Goal: Task Accomplishment & Management: Complete application form

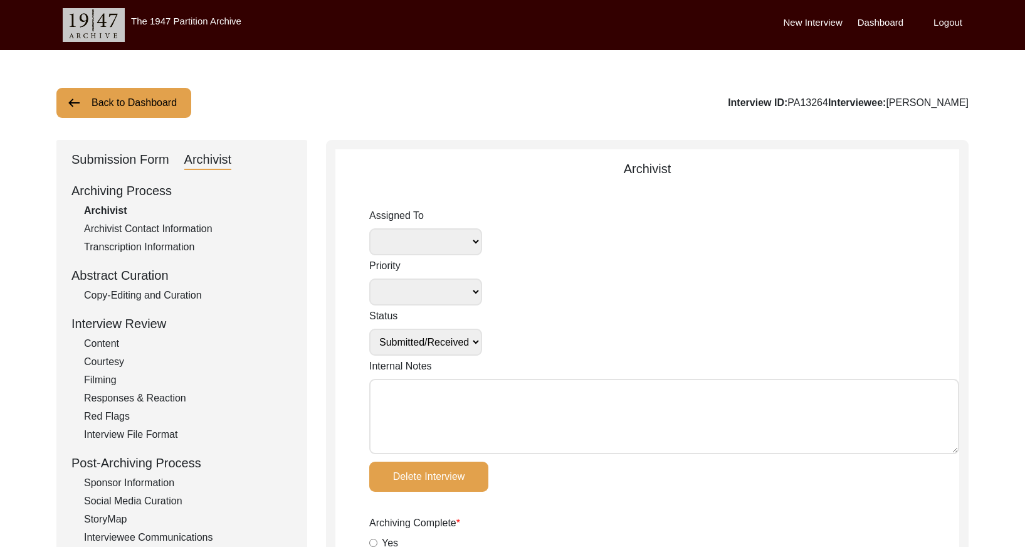
select select "Submitted/Received"
click at [130, 110] on button "Back to Dashboard" at bounding box center [123, 103] width 135 height 30
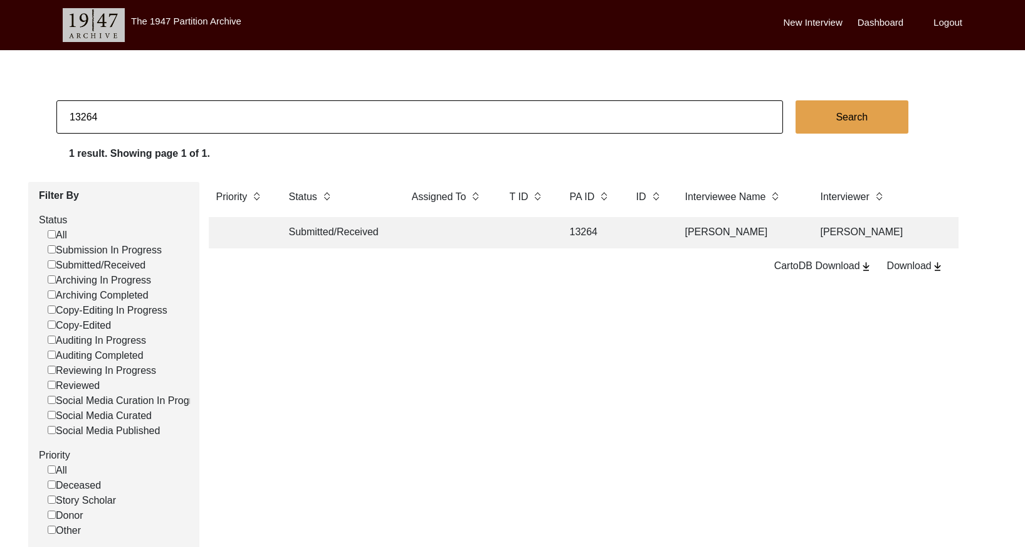
click at [401, 117] on input "13264" at bounding box center [419, 116] width 727 height 33
type input "[PERSON_NAME]"
click at [832, 121] on button "Search" at bounding box center [852, 116] width 113 height 33
checkbox input "false"
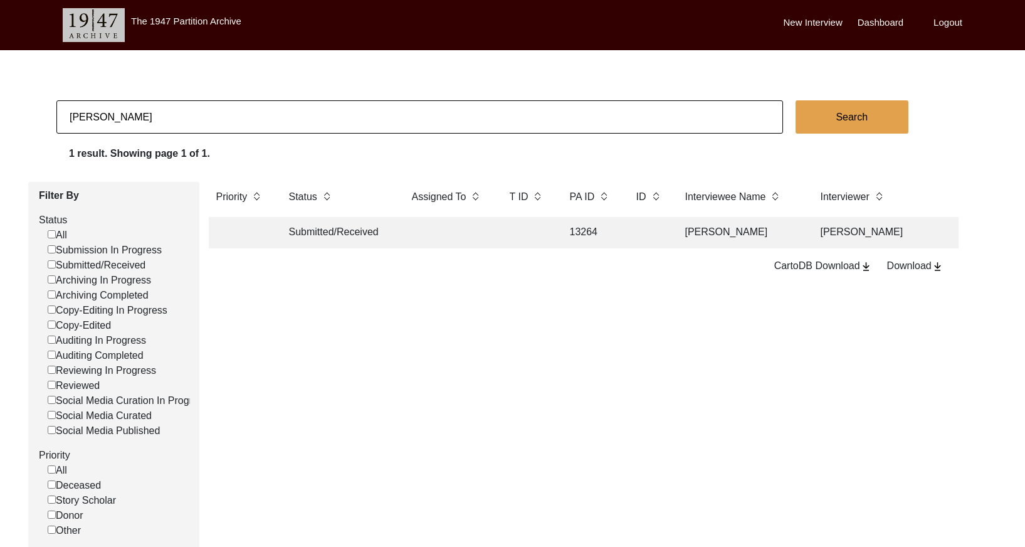
checkbox input "false"
click at [634, 233] on td at bounding box center [648, 232] width 39 height 31
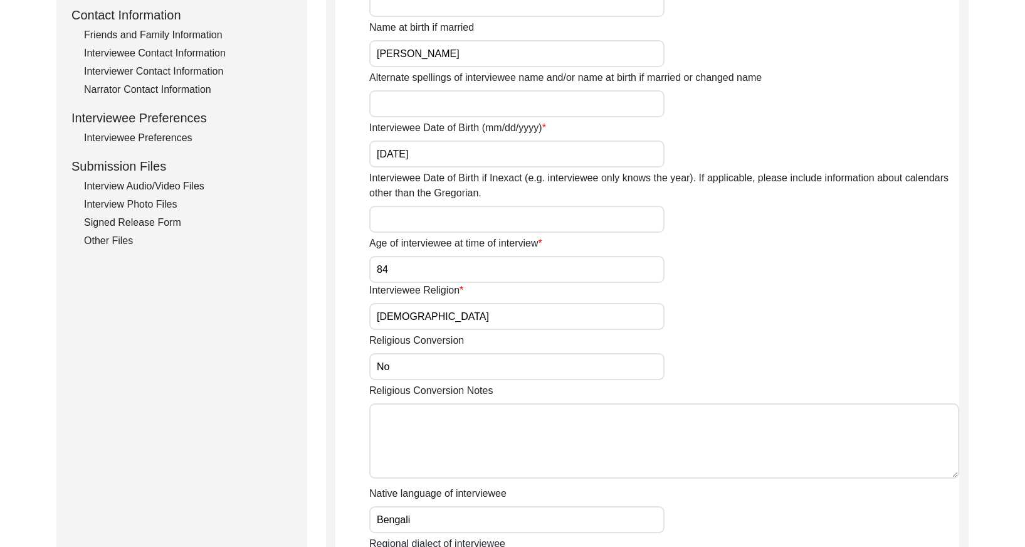
click at [183, 184] on div "Interview Audio/Video Files" at bounding box center [188, 186] width 208 height 15
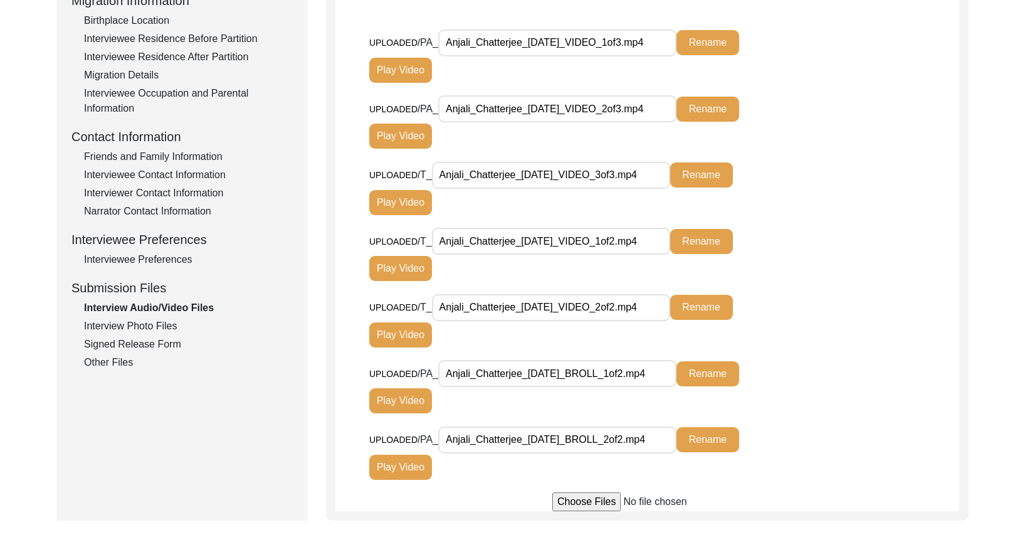
scroll to position [350, 0]
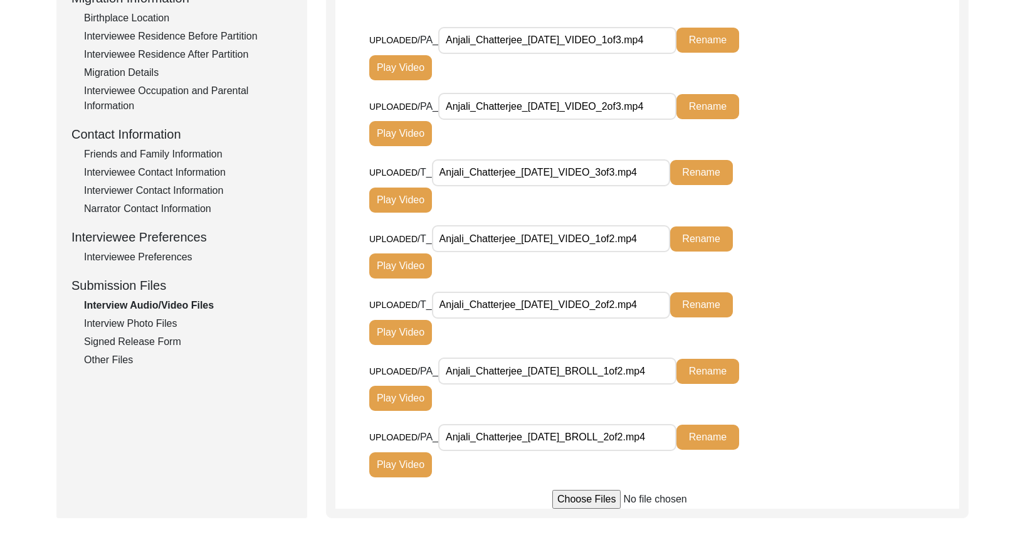
click at [611, 40] on input "Anjali_Chatterjee_[DATE]_VIDEO_1of3.mp4" at bounding box center [557, 40] width 238 height 27
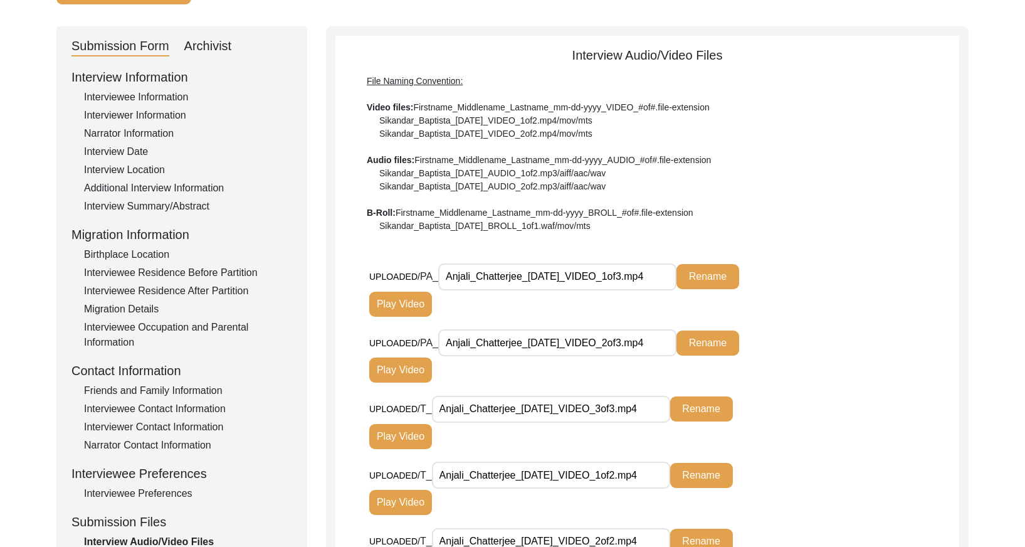
scroll to position [102, 0]
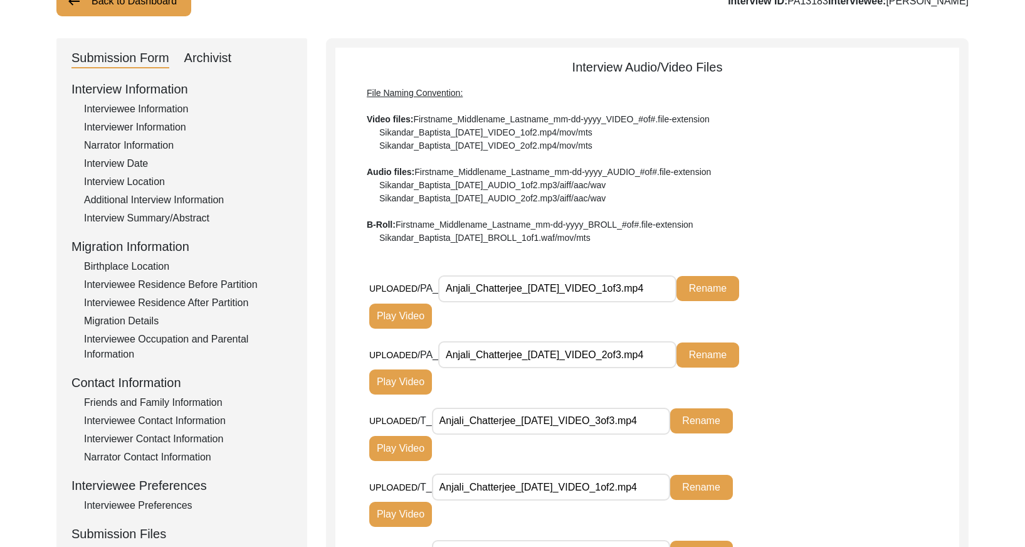
click at [208, 60] on div "Archivist" at bounding box center [208, 58] width 48 height 20
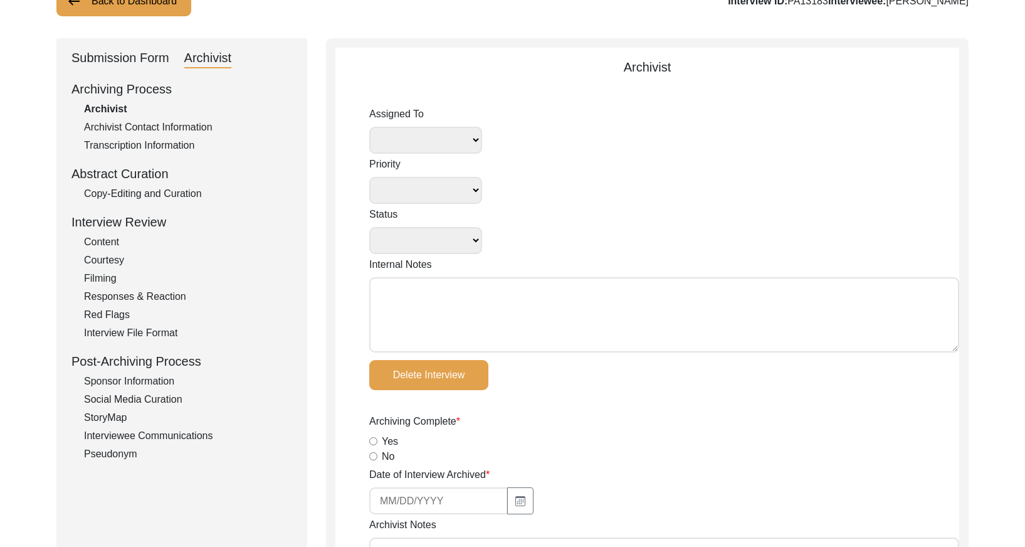
select select
select select "Archiving In Progress"
type textarea "[DATE] Victoria: [PERSON_NAME] finished archiving this, but it needs to be pres…"
radio input "true"
type input "[DATE]"
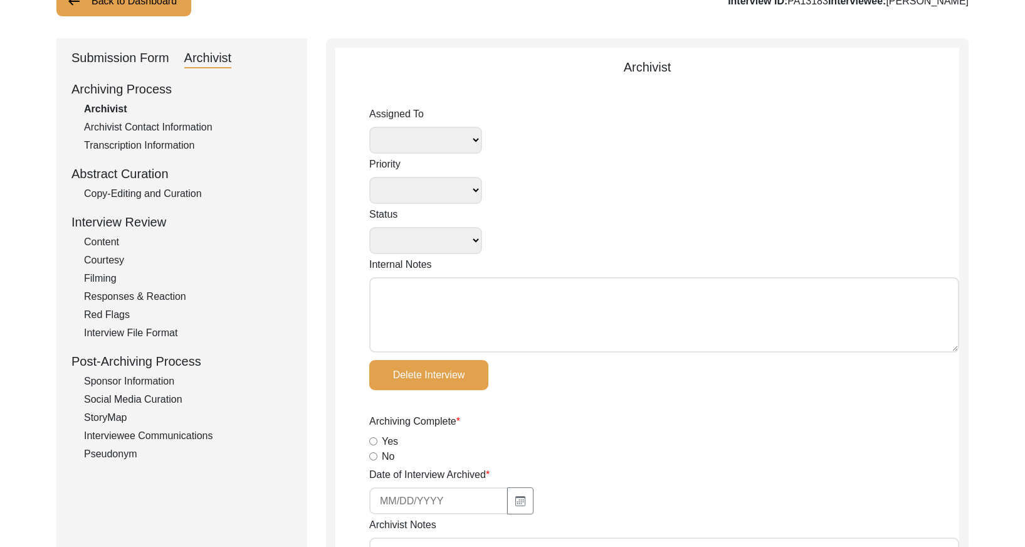
type textarea "Lore 03, 0909 Ipsumdo: Sitametc. A-elits doei te inci utla etdolor magnaa enima…"
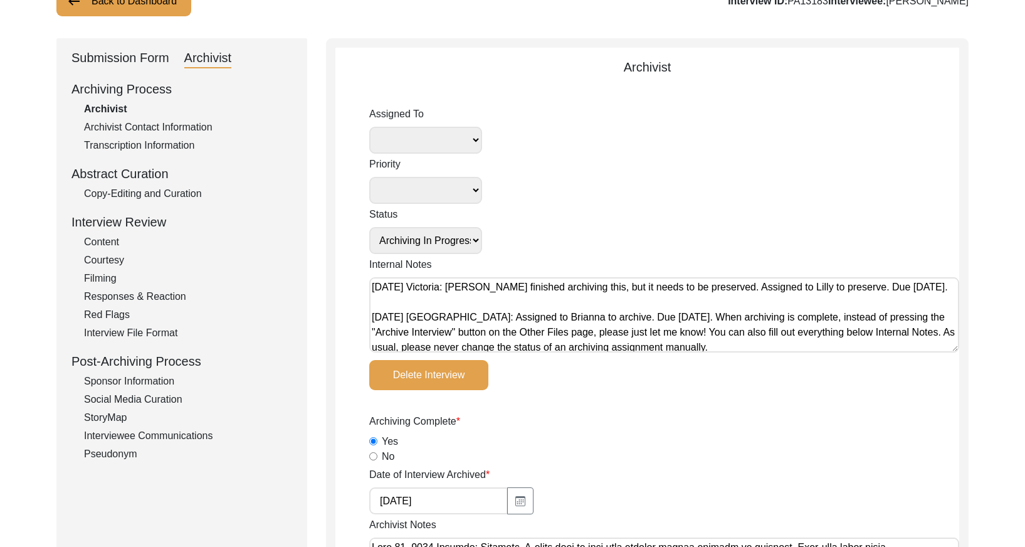
radio input "true"
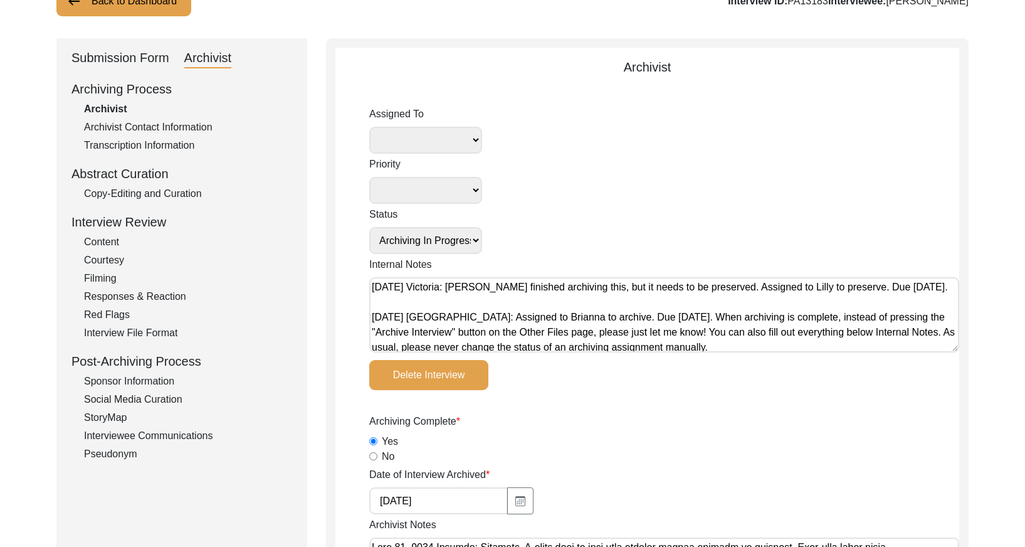
radio input "true"
select select
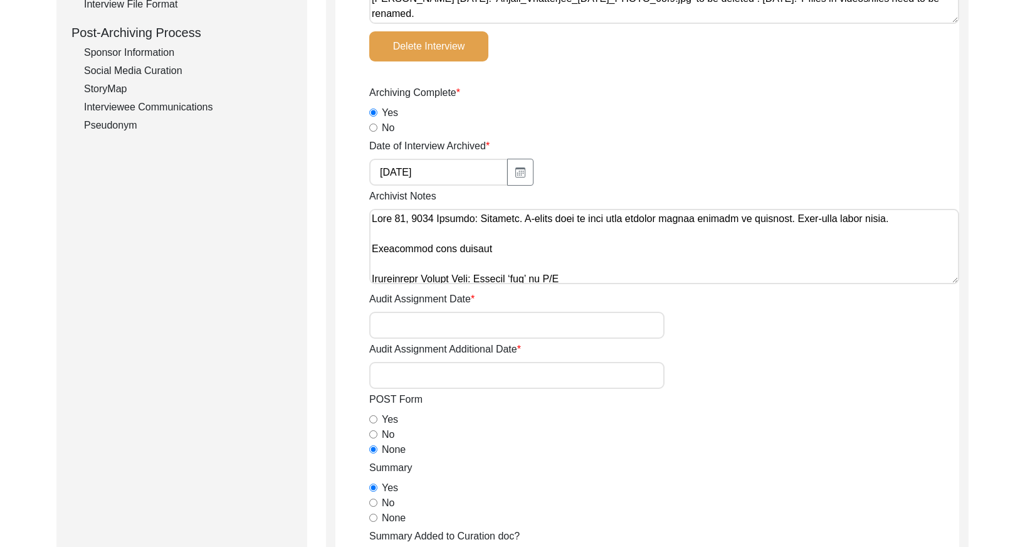
scroll to position [438, 0]
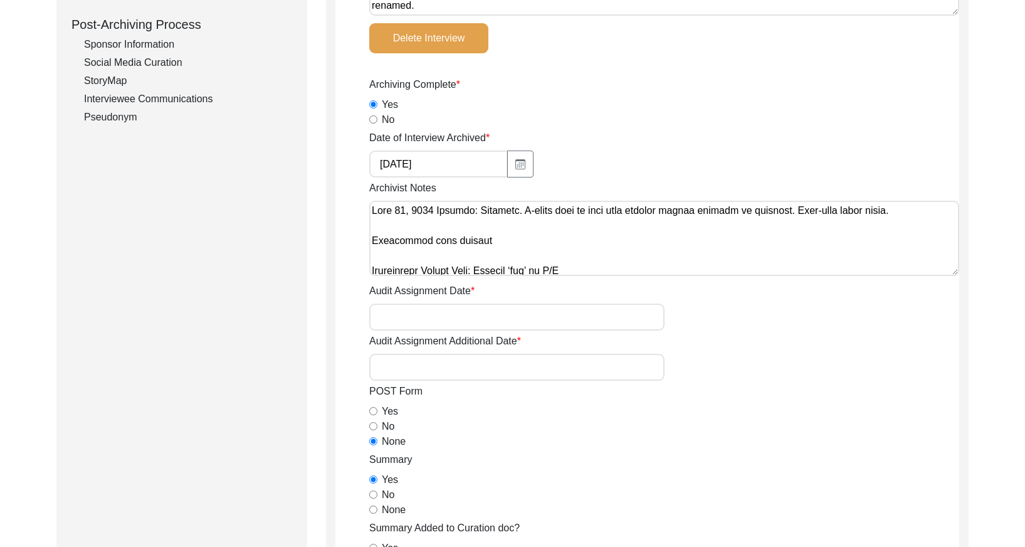
click at [374, 210] on textarea "Archivist Notes" at bounding box center [664, 238] width 590 height 75
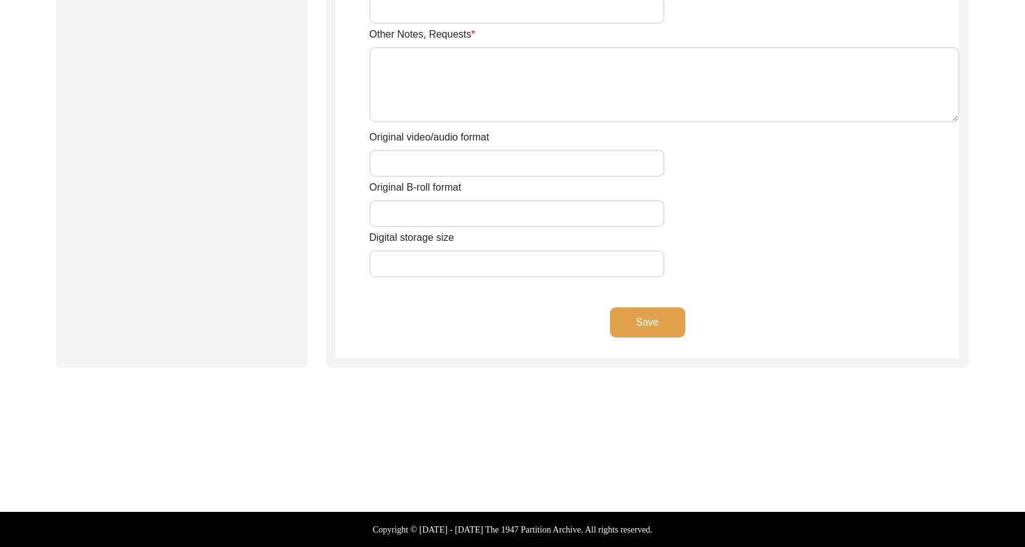
type textarea "Loremipsu 95, 8052 Dolorsit: Ametco adip elits do eiu temp: Incid 7ut lab etd 7…"
click at [652, 317] on button "Save" at bounding box center [647, 322] width 75 height 30
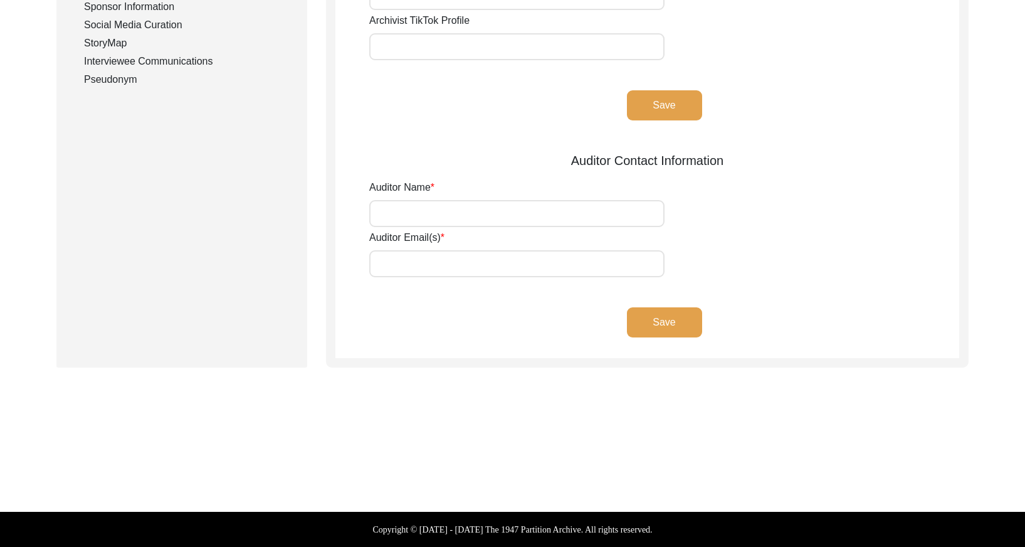
type input "[PERSON_NAME]"
type input "[EMAIL_ADDRESS][DOMAIN_NAME]"
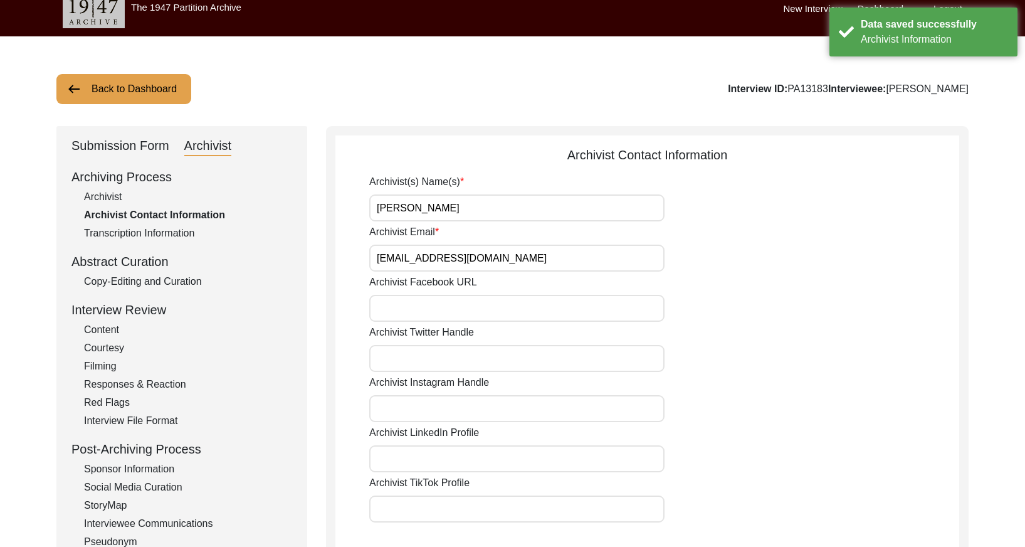
scroll to position [0, 0]
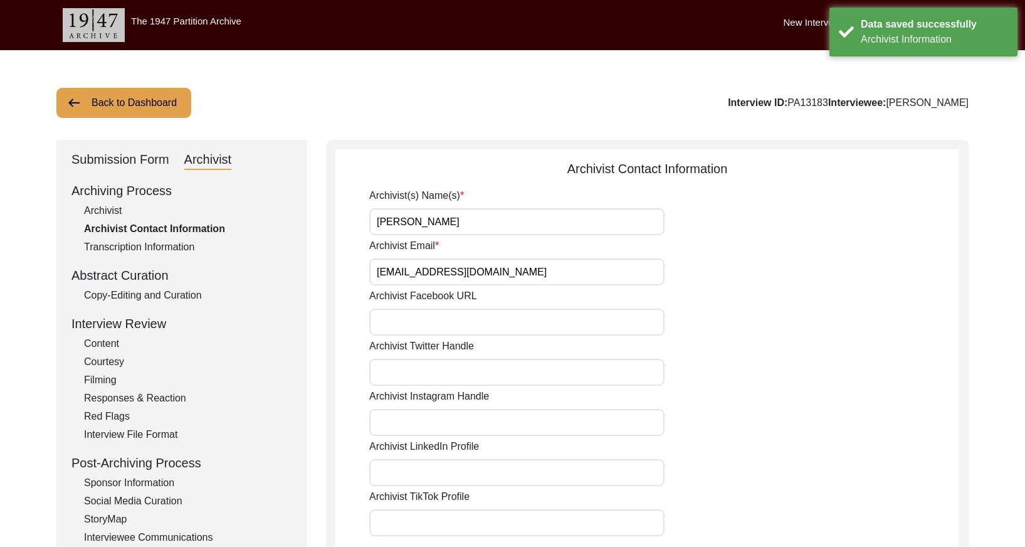
drag, startPoint x: 104, startPoint y: 156, endPoint x: 109, endPoint y: 161, distance: 6.7
click at [104, 157] on div "Submission Form" at bounding box center [121, 160] width 98 height 20
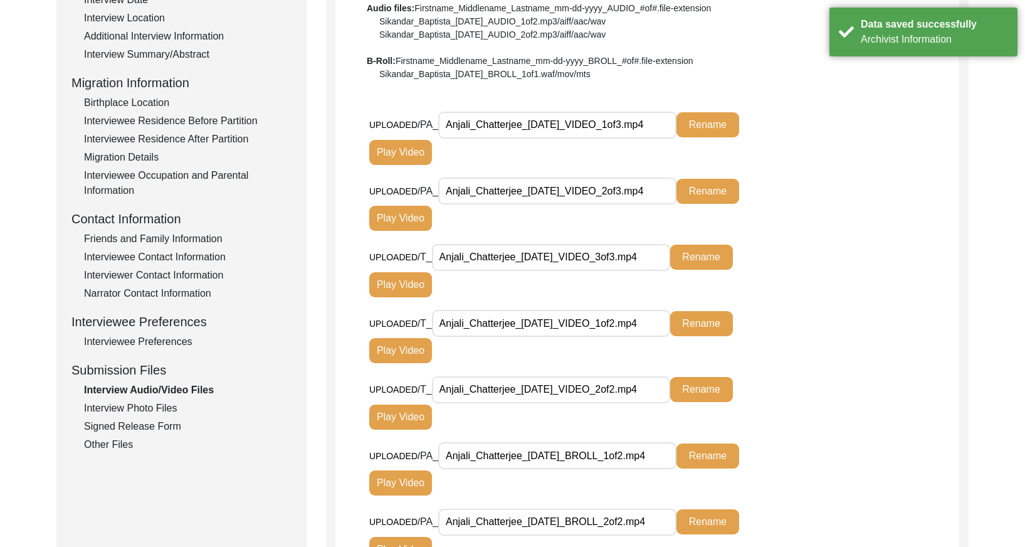
scroll to position [272, 0]
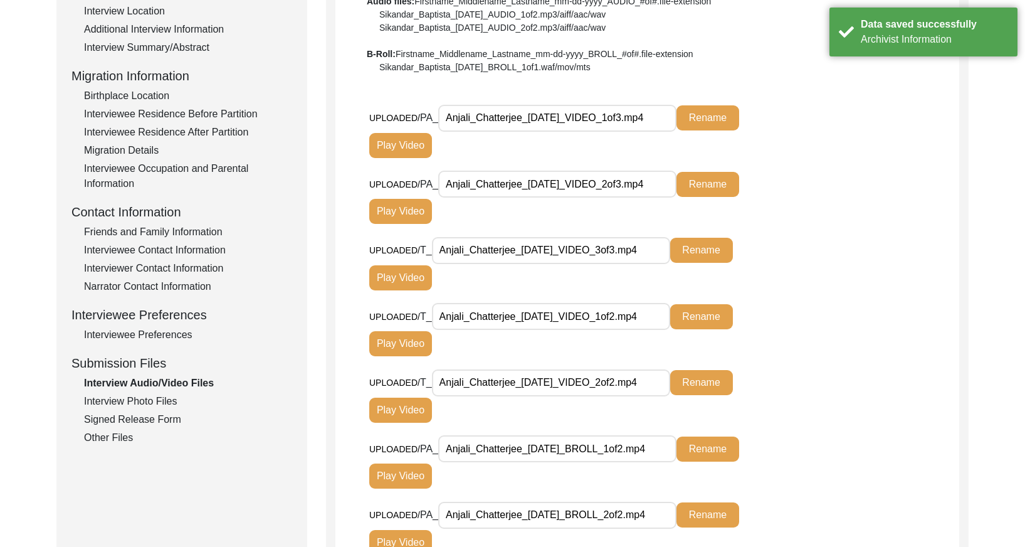
drag, startPoint x: 637, startPoint y: 119, endPoint x: 657, endPoint y: 124, distance: 21.3
click at [637, 118] on input "Anjali_Chatterjee_[DATE]_VIDEO_1of3.mp4" at bounding box center [557, 118] width 238 height 27
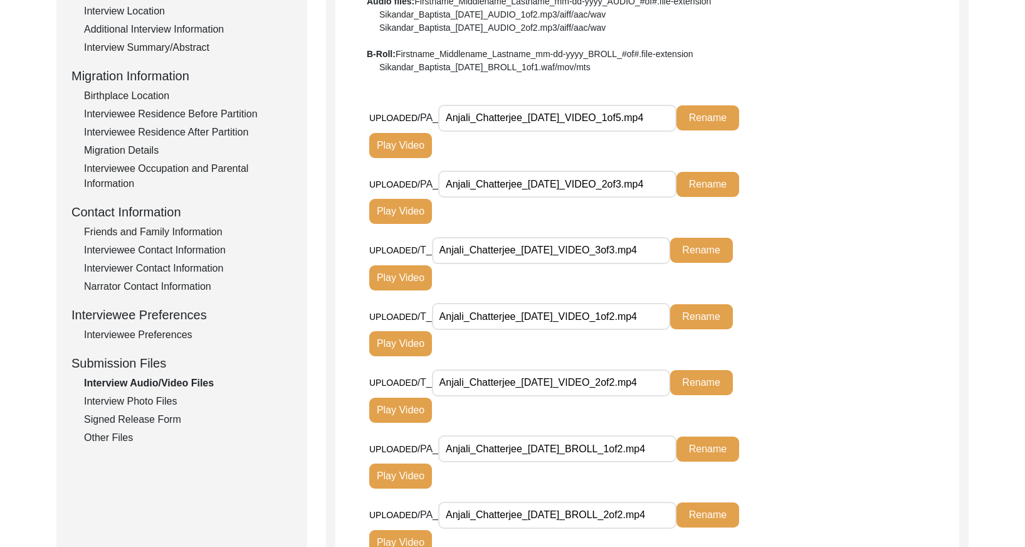
type input "Anjali_Chatterjee_[DATE]_VIDEO_1of5.mp4"
drag, startPoint x: 724, startPoint y: 120, endPoint x: 711, endPoint y: 127, distance: 14.6
click at [724, 120] on button "Rename" at bounding box center [708, 117] width 63 height 25
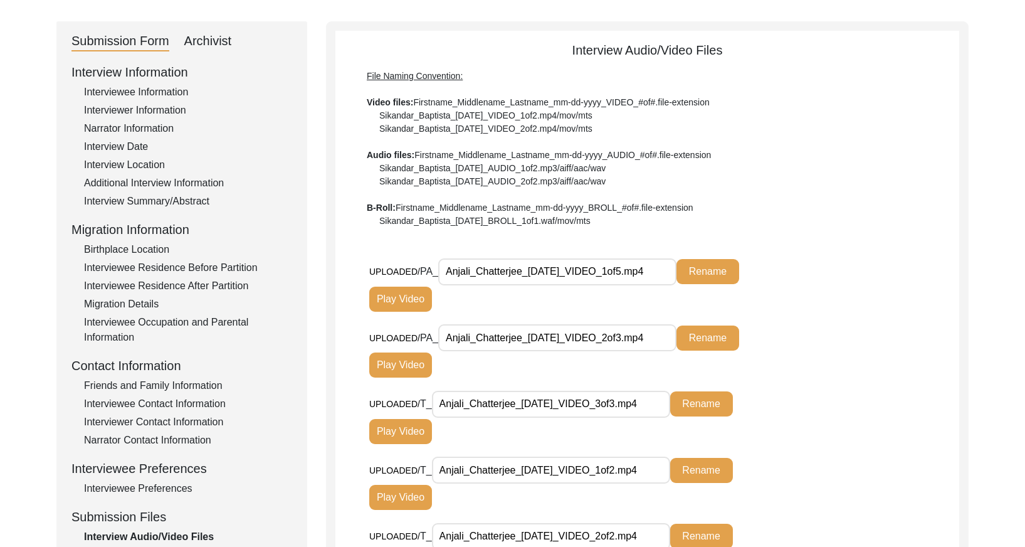
scroll to position [111, 0]
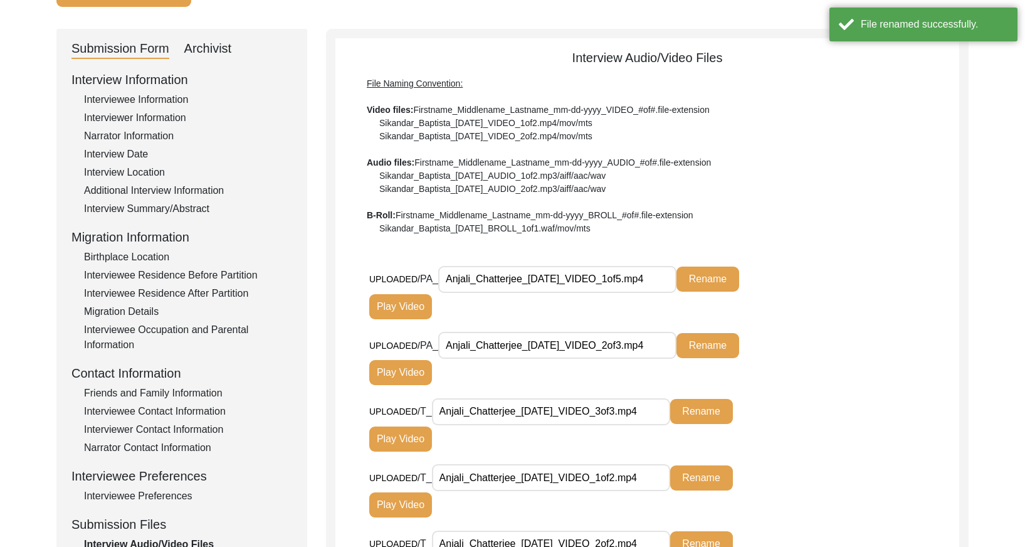
drag, startPoint x: 641, startPoint y: 349, endPoint x: 662, endPoint y: 350, distance: 20.7
click at [642, 348] on input "Anjali_Chatterjee_[DATE]_VIDEO_2of3.mp4" at bounding box center [557, 345] width 238 height 27
type input "Anjali_Chatterjee_[DATE]_VIDEO_2of5.mp4"
click at [720, 346] on button "Rename" at bounding box center [708, 345] width 63 height 25
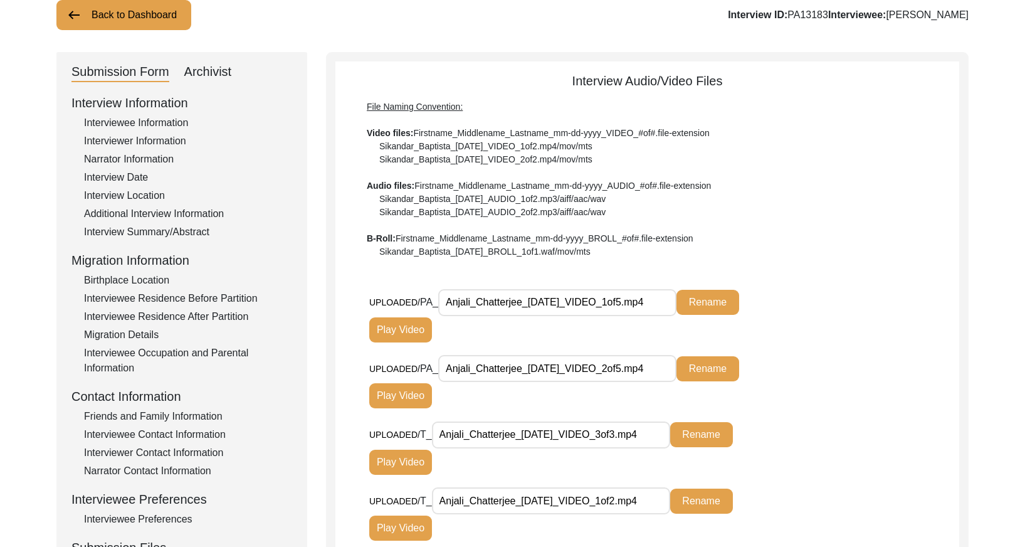
scroll to position [80, 0]
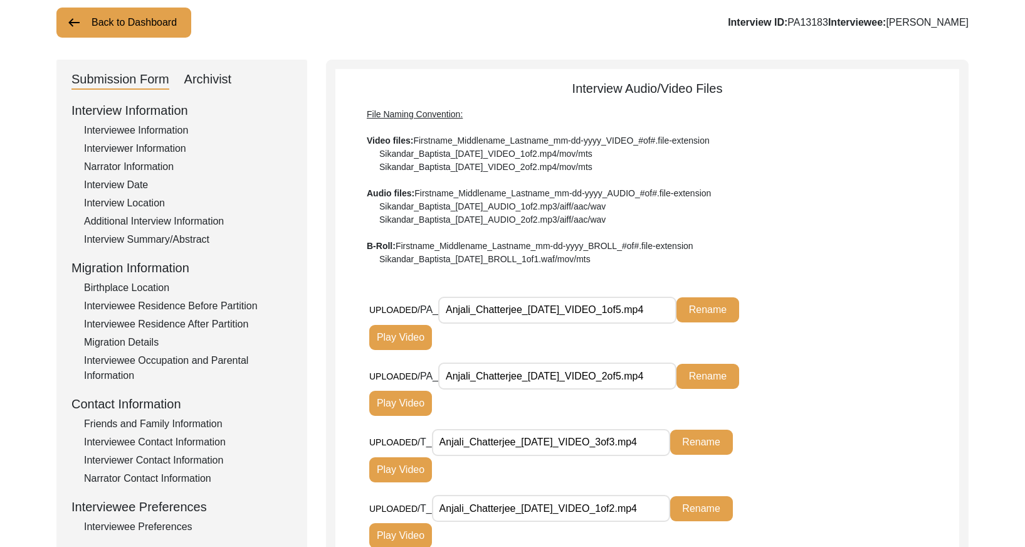
click at [199, 80] on div "Archivist" at bounding box center [208, 80] width 48 height 20
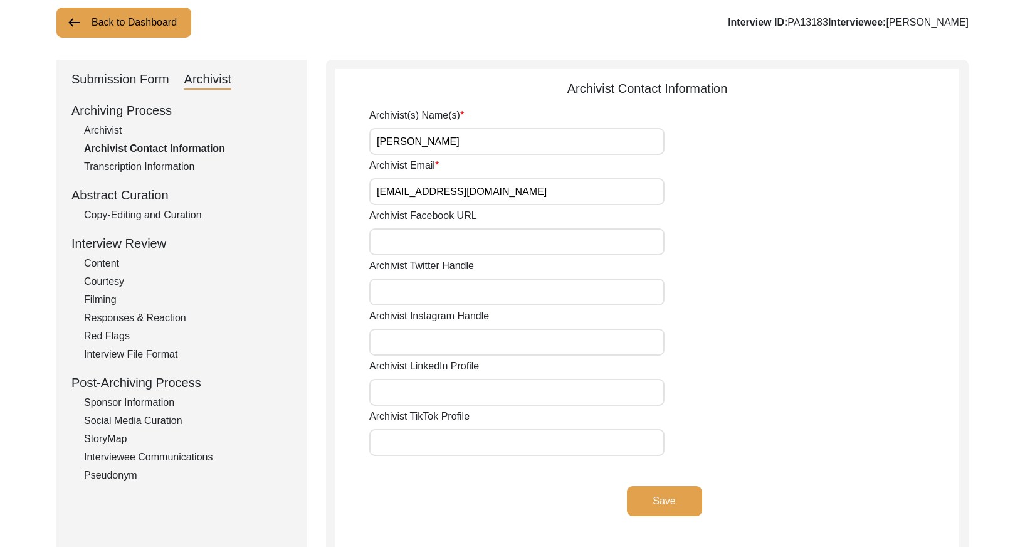
click at [148, 213] on div "Copy-Editing and Curation" at bounding box center [188, 215] width 208 height 15
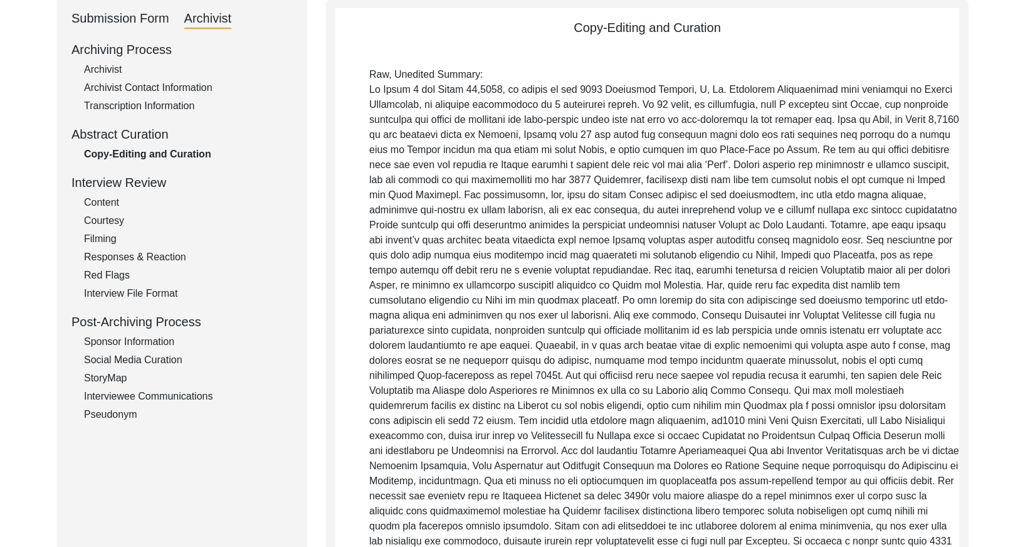
scroll to position [64, 0]
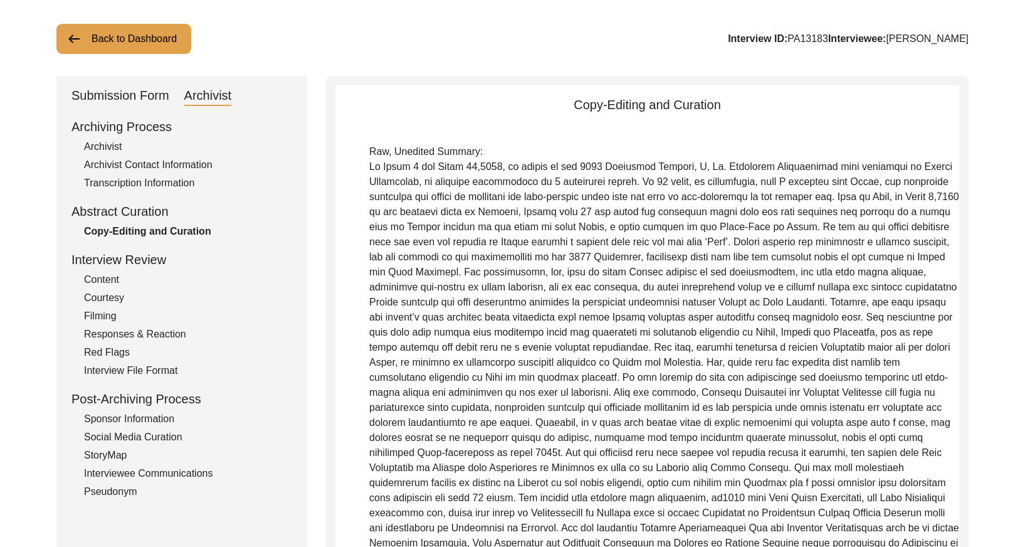
click at [104, 144] on div "Archivist" at bounding box center [188, 146] width 208 height 15
select select "Archiving In Progress"
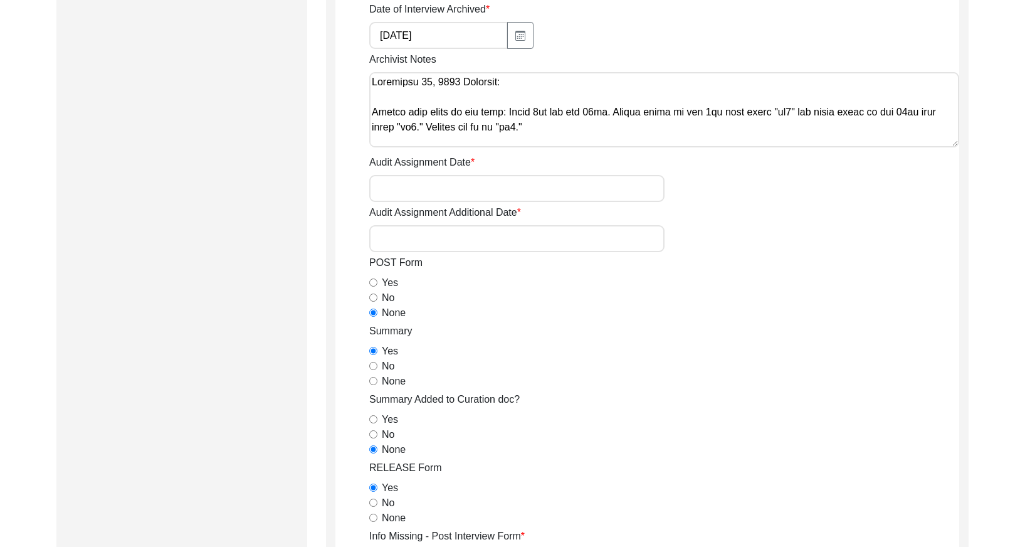
scroll to position [557, 0]
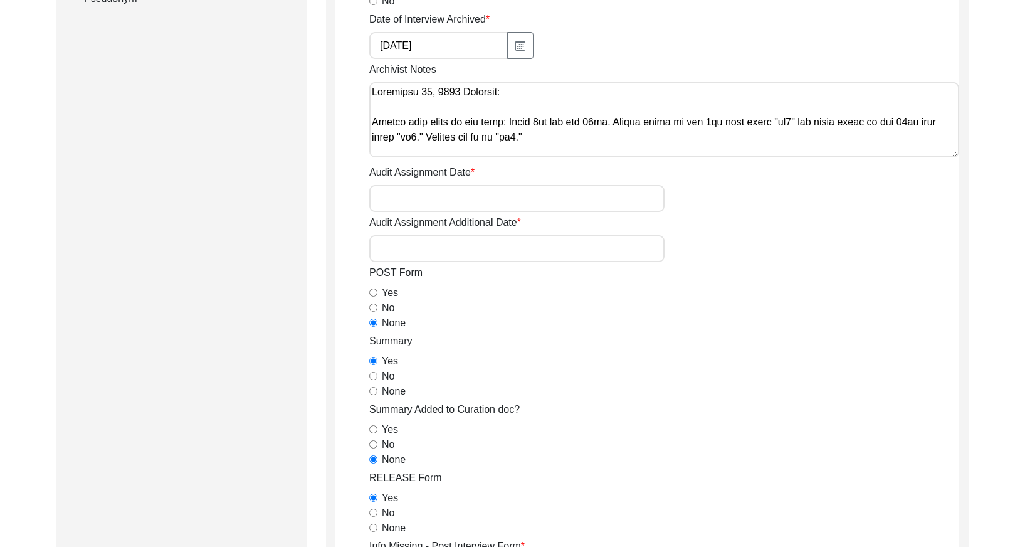
drag, startPoint x: 574, startPoint y: 129, endPoint x: 585, endPoint y: 134, distance: 12.4
click at [575, 130] on textarea "Archivist Notes" at bounding box center [664, 119] width 590 height 75
click at [595, 140] on textarea "Archivist Notes" at bounding box center [664, 119] width 590 height 75
type textarea "Loremipsu 85, 0145 Dolorsit: Ametco adip elits do eiu temp: Incid 8ut lab etd 9…"
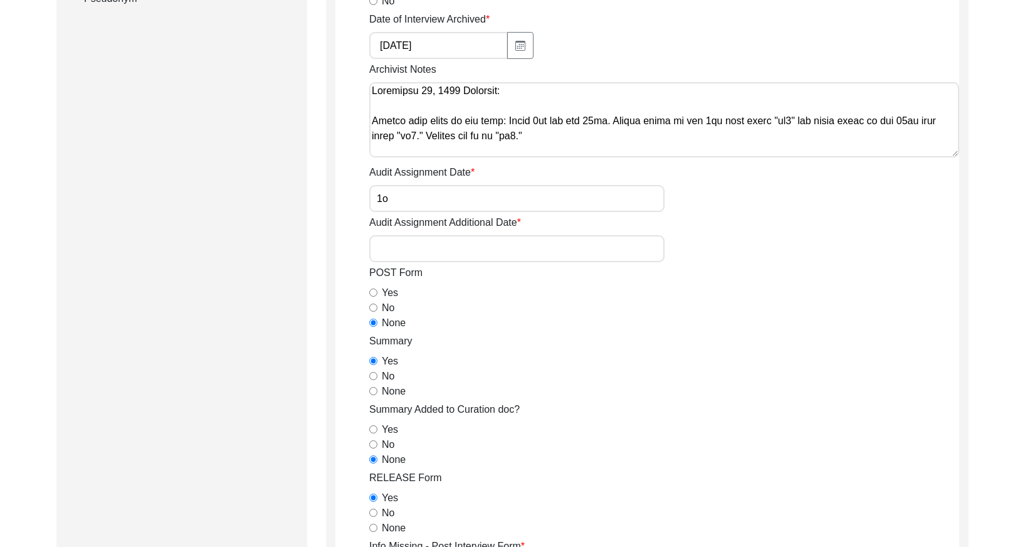
type input "1"
click at [592, 132] on textarea "Archivist Notes" at bounding box center [664, 119] width 590 height 75
click at [388, 147] on textarea "Archivist Notes" at bounding box center [664, 119] width 590 height 75
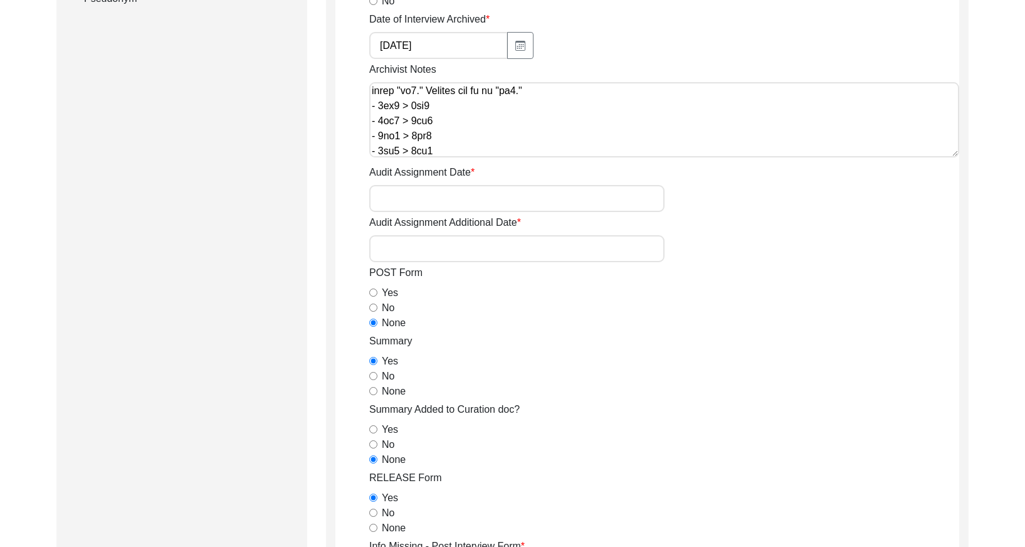
scroll to position [61, 0]
type textarea "Loremipsu 31, 9977 Dolorsit: Ametco adip elits do eiu temp: Incid 5ut lab etd 1…"
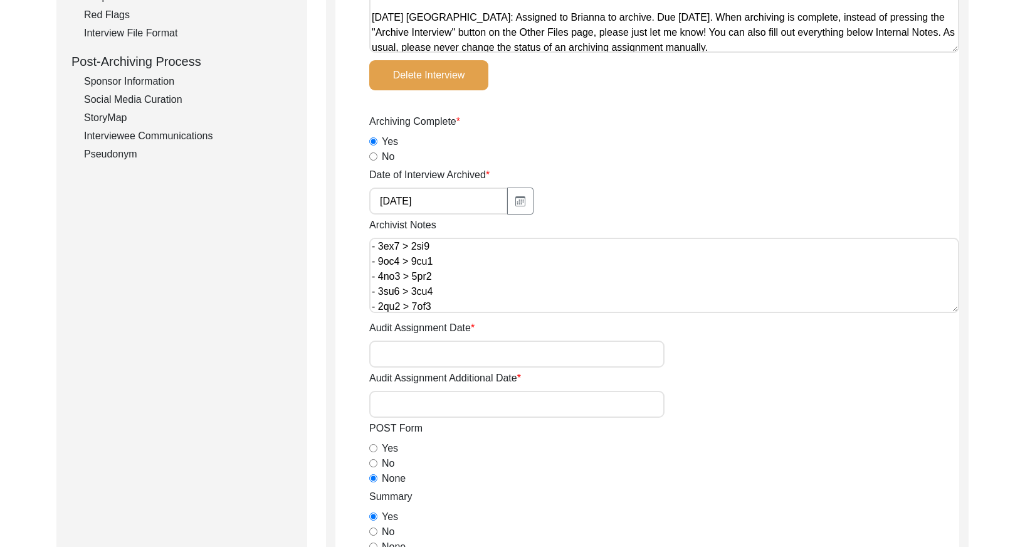
scroll to position [0, 0]
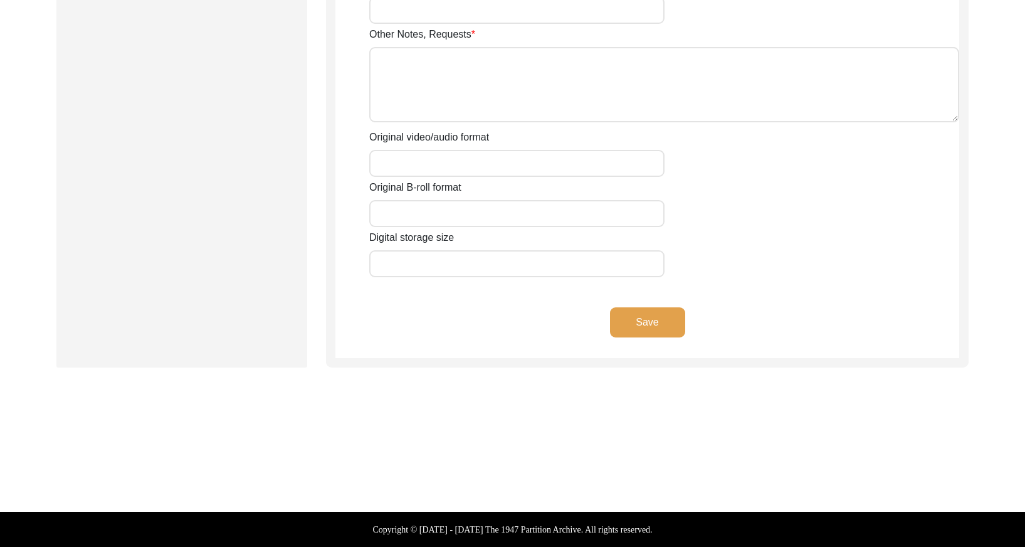
click at [641, 320] on button "Save" at bounding box center [647, 322] width 75 height 30
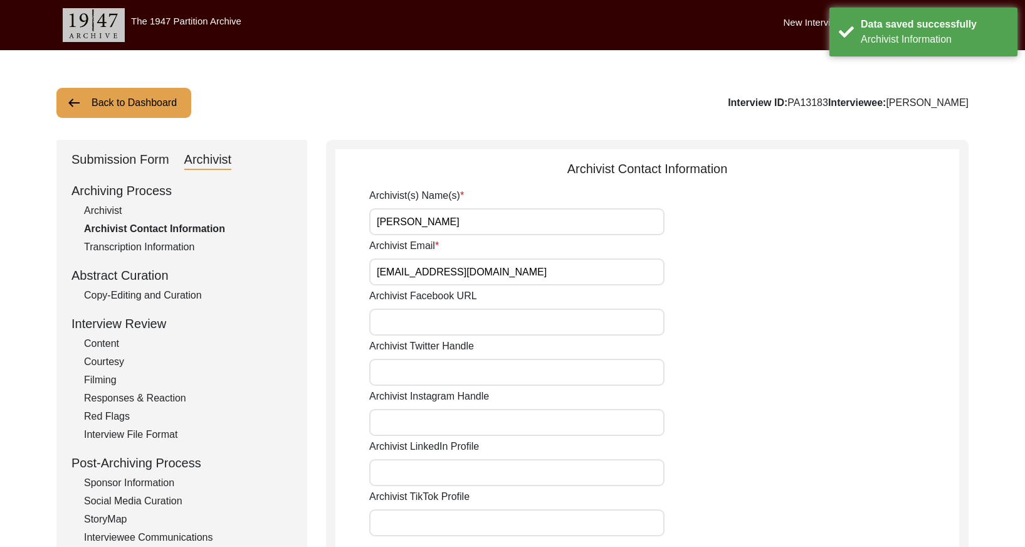
click at [116, 157] on div "Submission Form" at bounding box center [121, 160] width 98 height 20
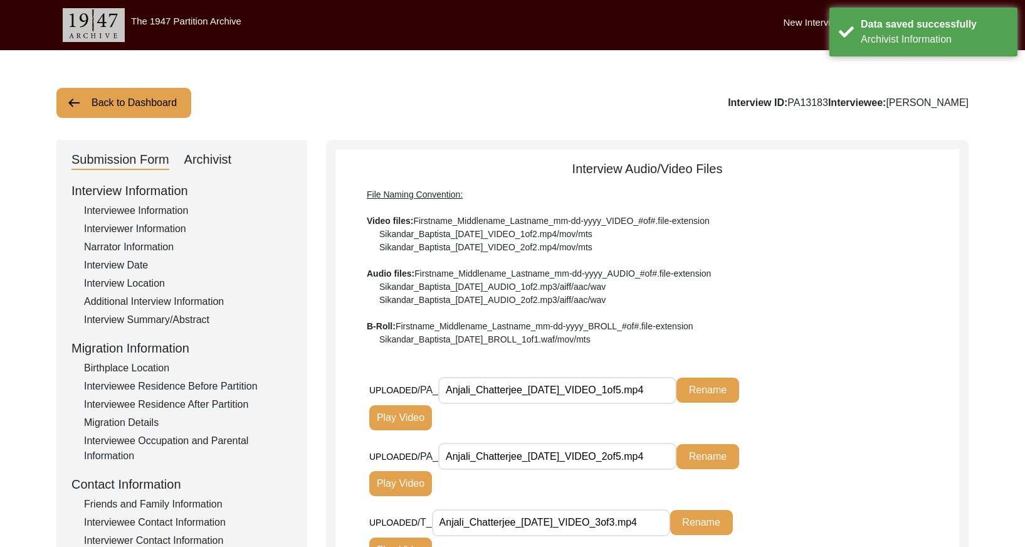
scroll to position [501, 0]
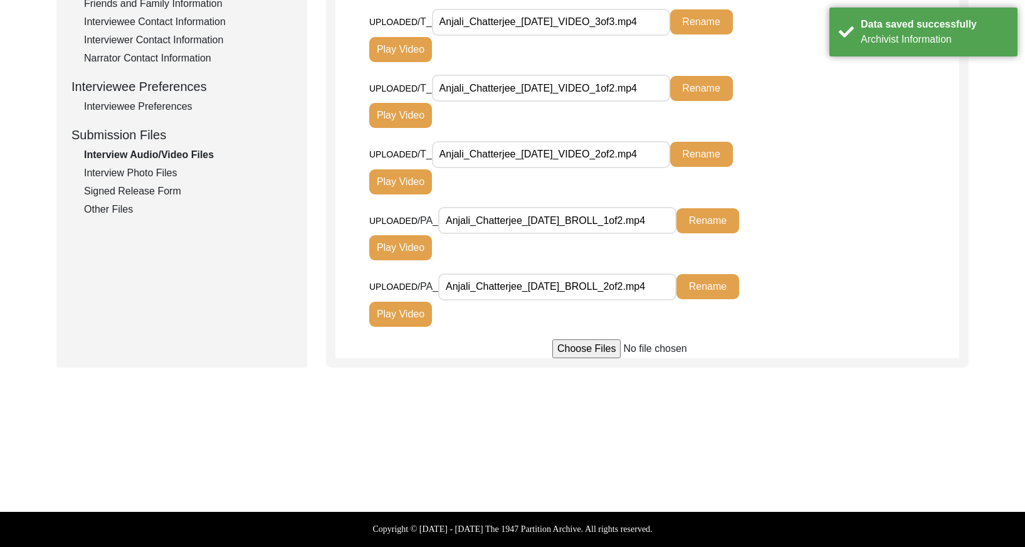
click at [95, 209] on div "Other Files" at bounding box center [188, 209] width 208 height 15
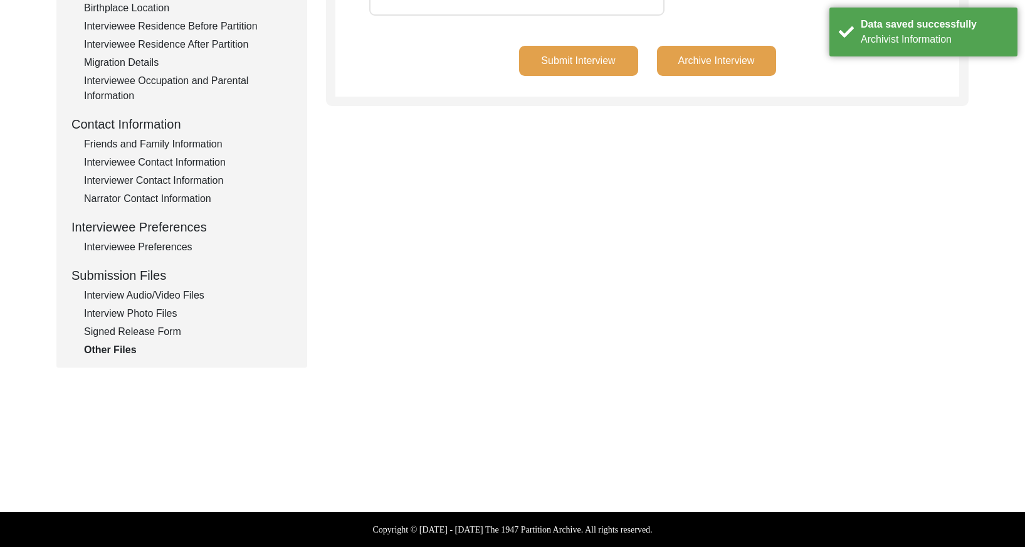
scroll to position [360, 0]
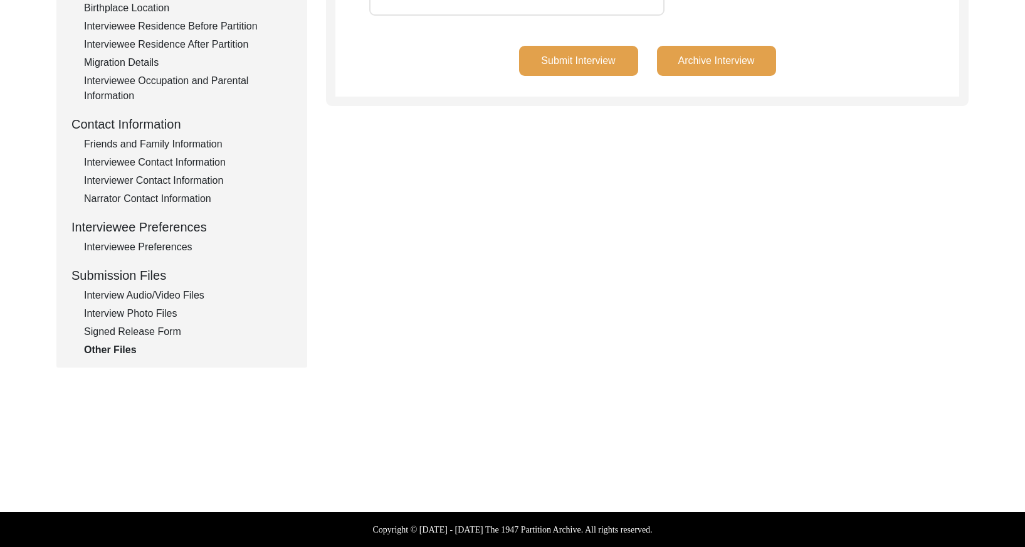
drag, startPoint x: 171, startPoint y: 309, endPoint x: 265, endPoint y: 284, distance: 98.0
click at [171, 309] on div "Interview Photo Files" at bounding box center [188, 313] width 208 height 15
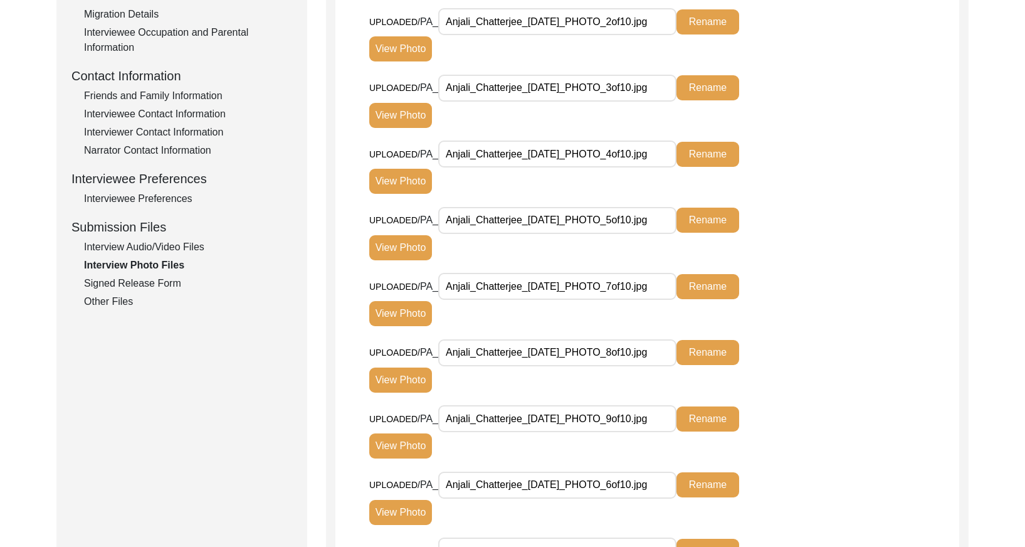
scroll to position [405, 0]
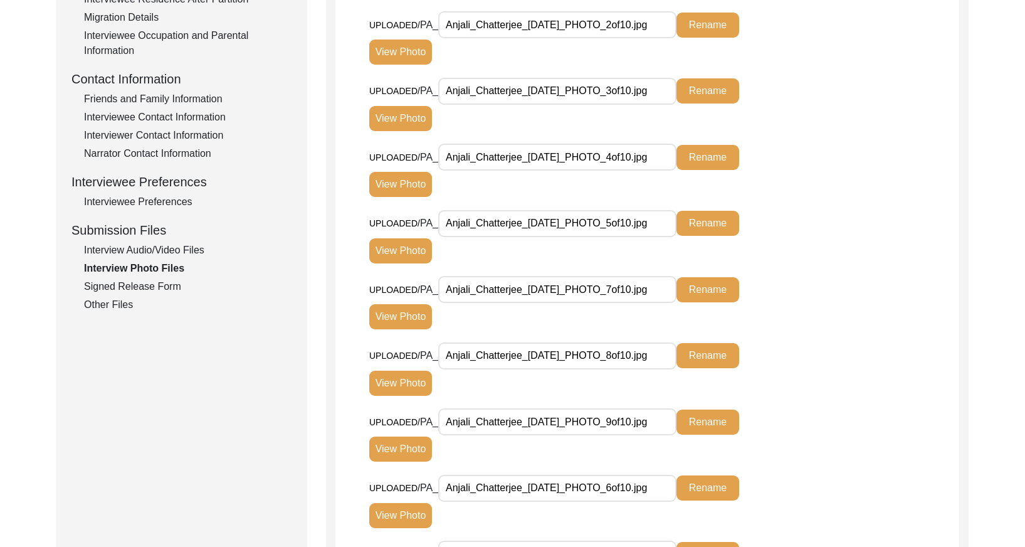
click at [139, 287] on div "Signed Release Form" at bounding box center [188, 286] width 208 height 15
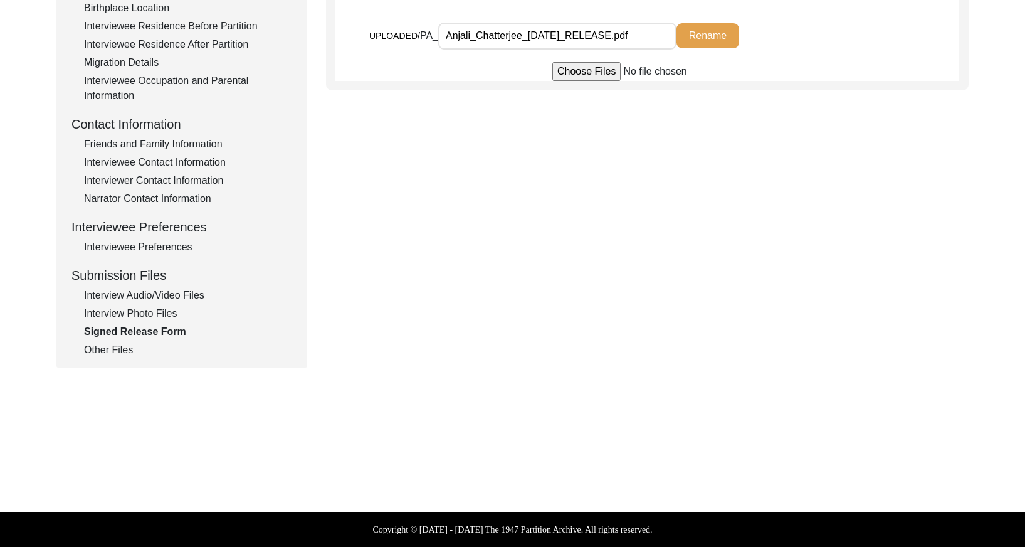
click at [97, 359] on div "Submission Form Archivist Interview Information Interviewee Information Intervi…" at bounding box center [181, 74] width 251 height 588
drag, startPoint x: 105, startPoint y: 350, endPoint x: 122, endPoint y: 347, distance: 17.2
click at [105, 350] on div "Other Files" at bounding box center [188, 349] width 208 height 15
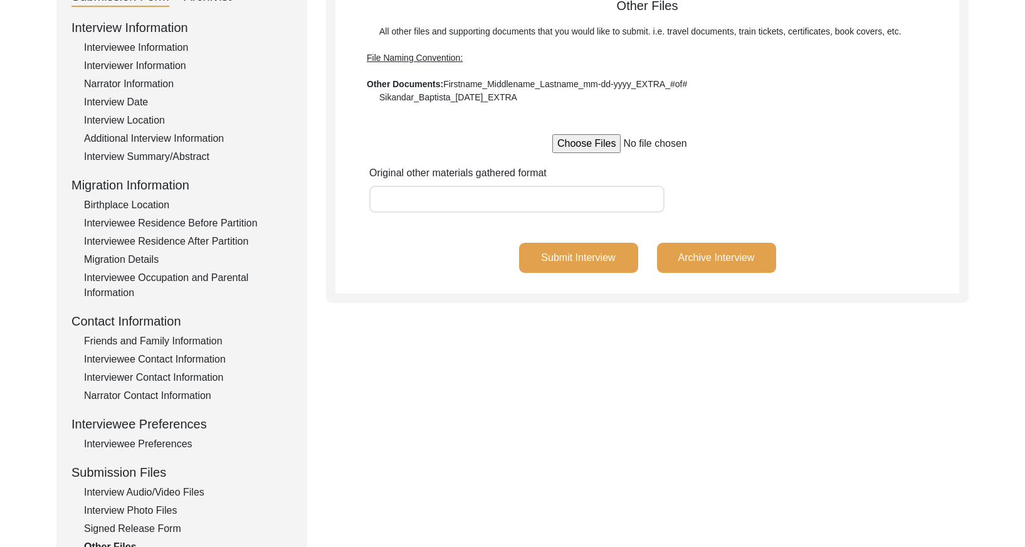
scroll to position [135, 0]
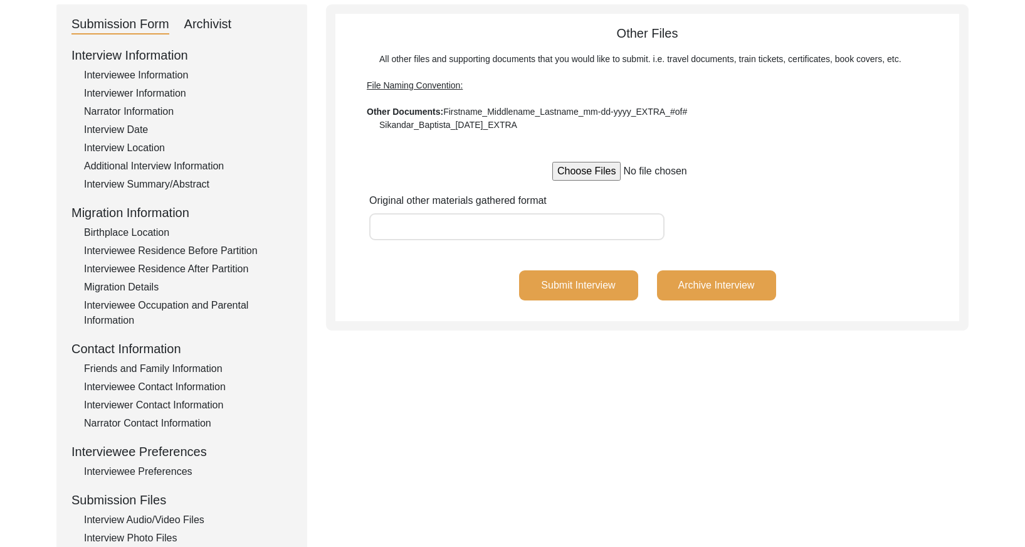
click at [722, 281] on button "Archive Interview" at bounding box center [716, 285] width 119 height 30
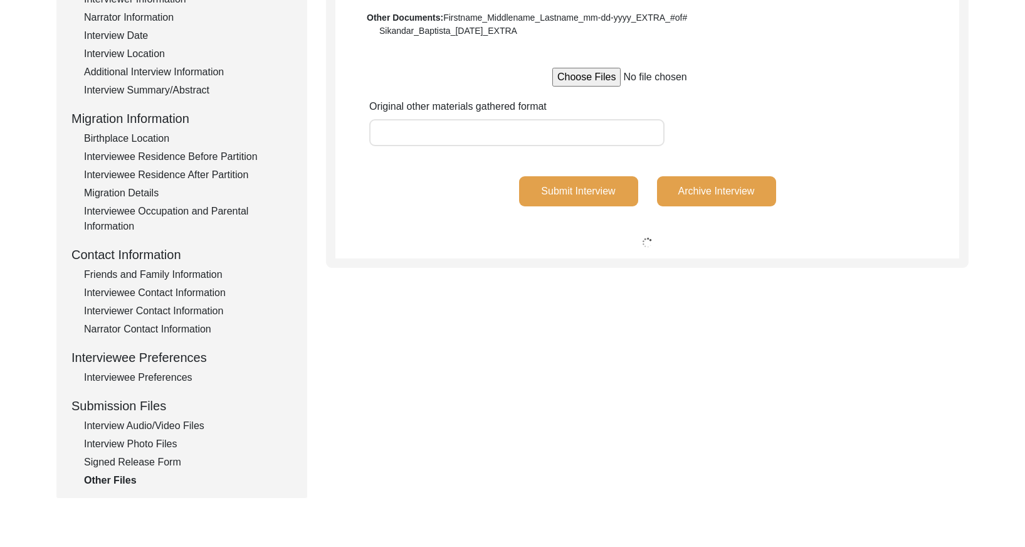
scroll to position [243, 0]
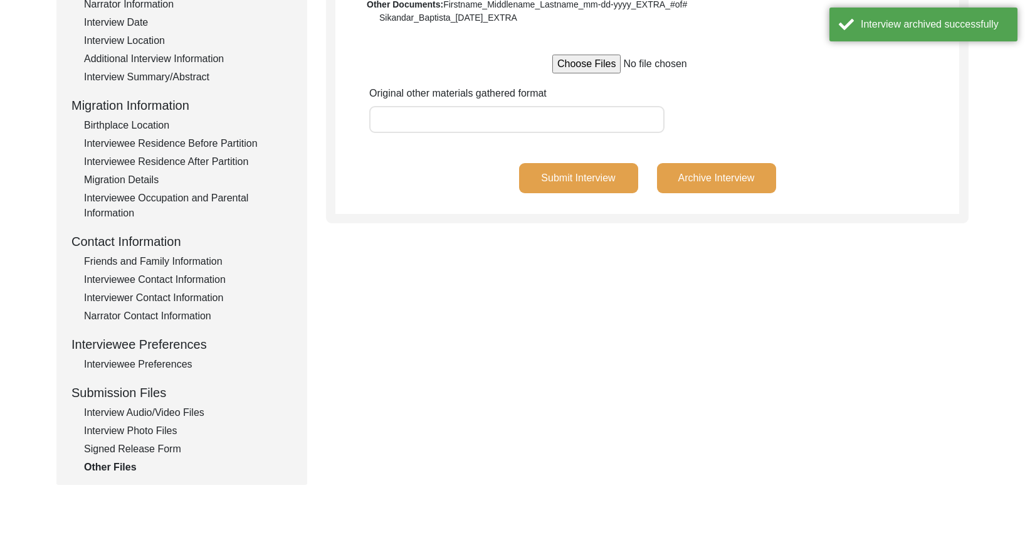
click at [171, 448] on div "Signed Release Form" at bounding box center [188, 449] width 208 height 15
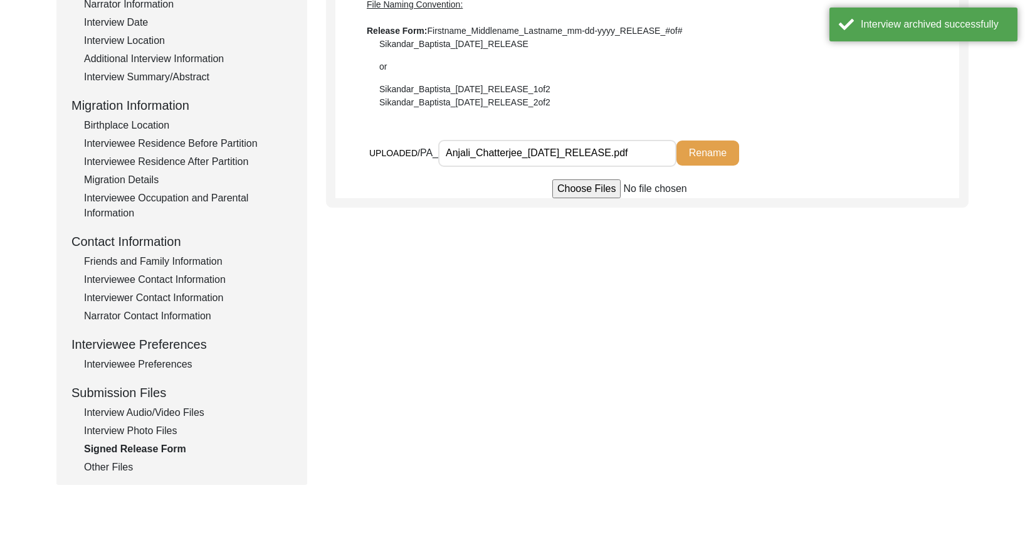
click at [165, 426] on div "Interview Photo Files" at bounding box center [188, 430] width 208 height 15
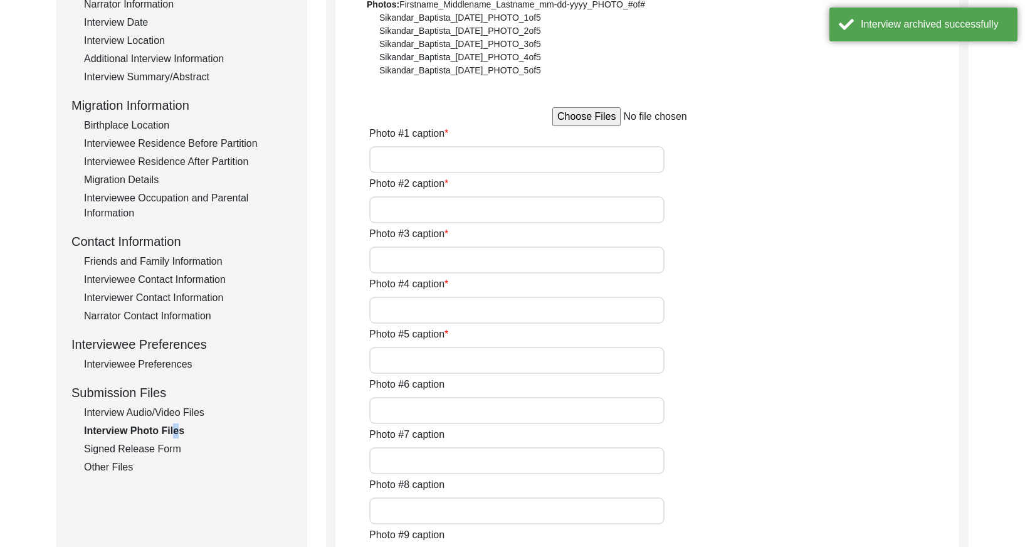
type input "[PERSON_NAME] sitting on her couch in her home on [DATE]"
type input "[PERSON_NAME] by her window on [DATE]"
type input "[PERSON_NAME] looking out of her window on [DATE]"
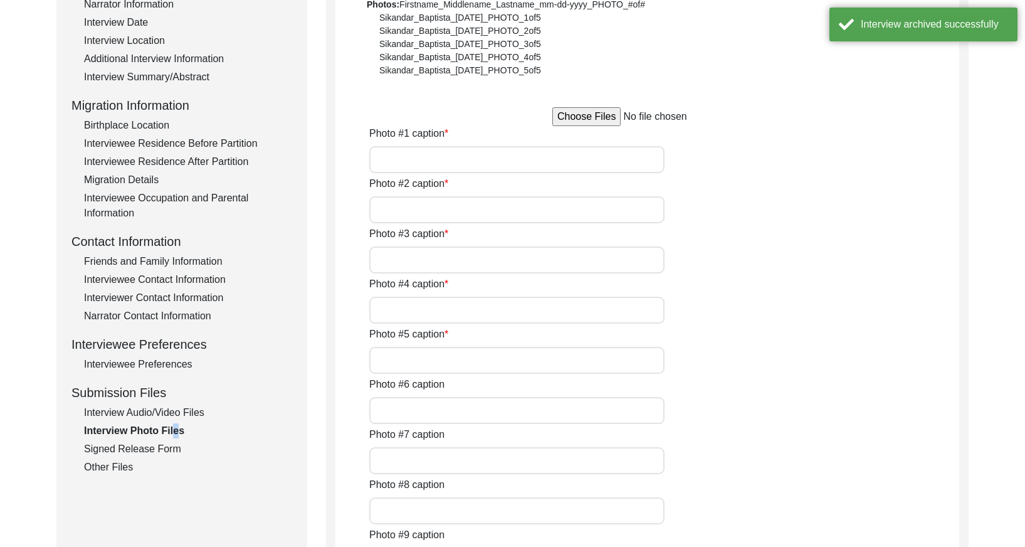
type input "[PERSON_NAME] with her daughter [PERSON_NAME] on [DATE]"
type input "[PERSON_NAME] with her husband [PERSON_NAME] on [DATE]"
type input "[PERSON_NAME] with attendants [PERSON_NAME] and [PERSON_NAME] on [DATE]"
type input "[PERSON_NAME] on her wedding day"
type input "[PERSON_NAME] with husband [PERSON_NAME] after their marriage"
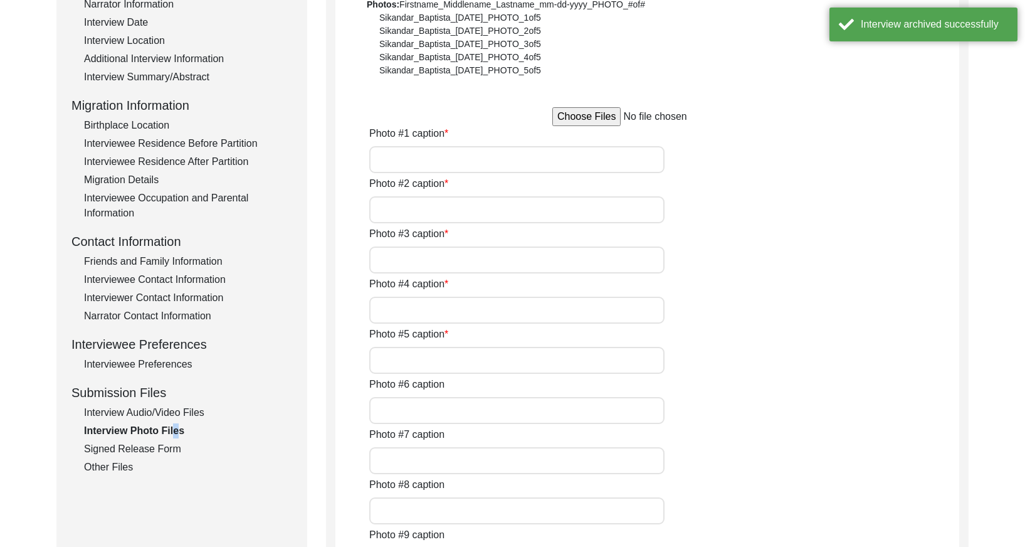
type input "2"
type input "Hard copy printed photos from album"
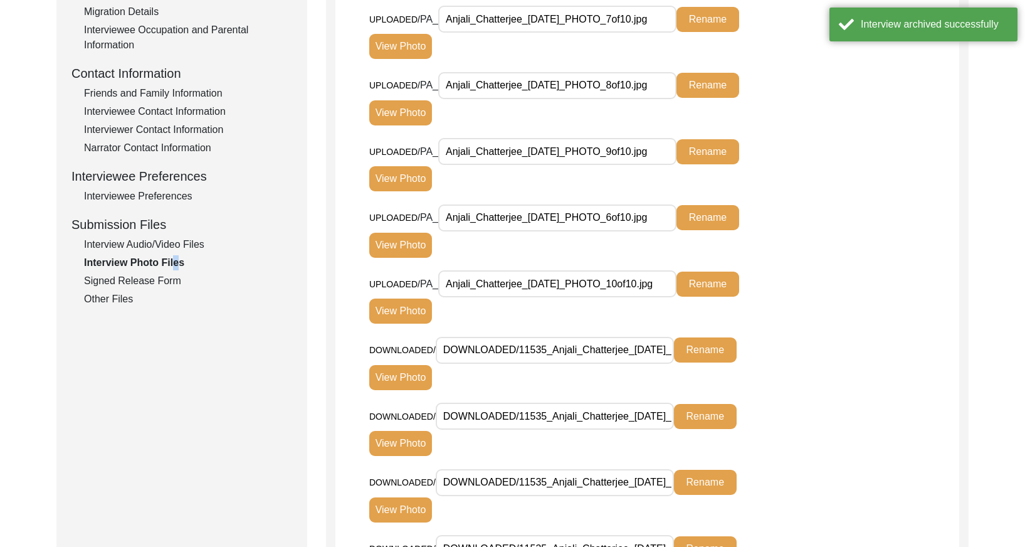
scroll to position [414, 0]
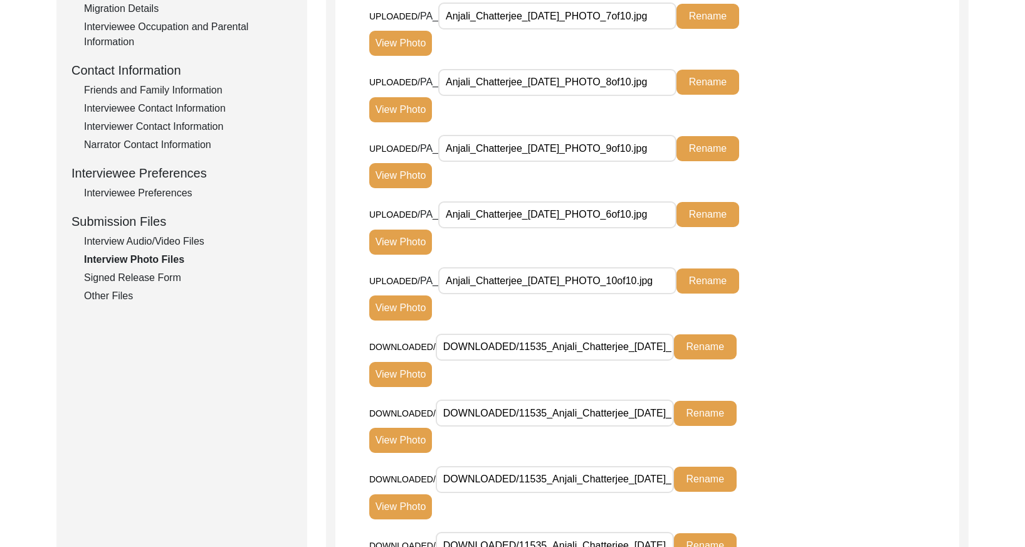
drag, startPoint x: 546, startPoint y: 412, endPoint x: 520, endPoint y: 414, distance: 26.4
click at [520, 414] on input "DOWNLOADED/11535_Anjali_Chatterjee_[DATE]_PHOTO_2of10.jpg" at bounding box center [555, 413] width 238 height 27
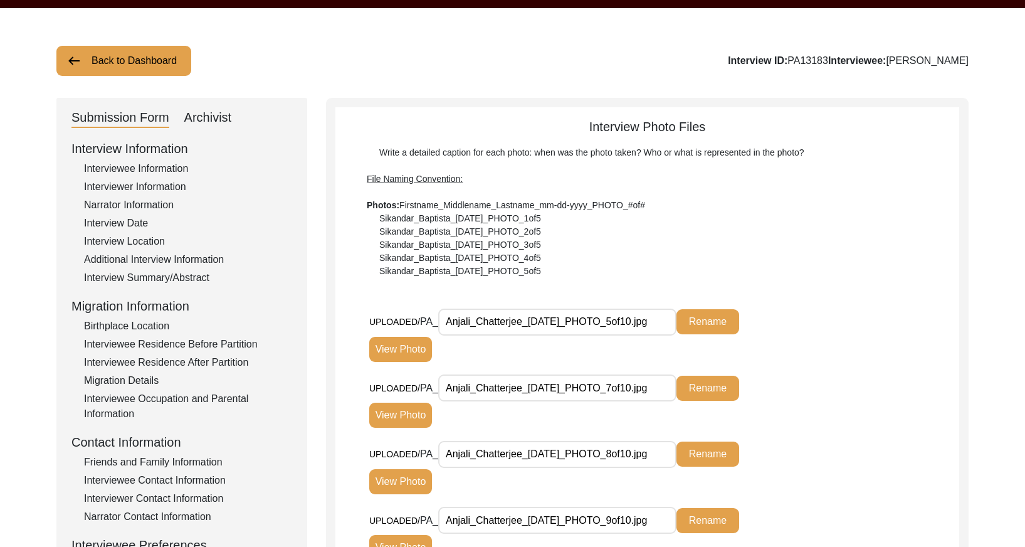
scroll to position [0, 0]
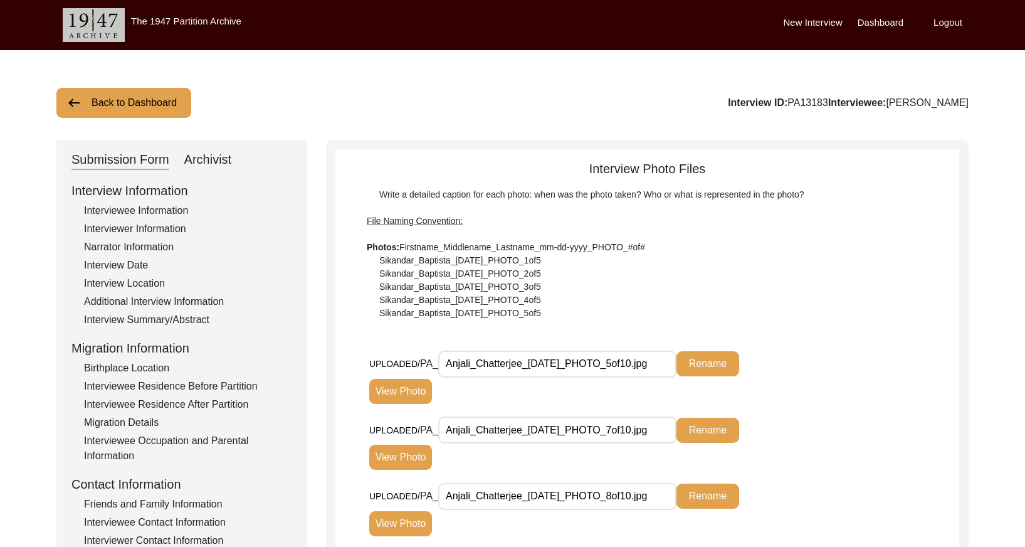
drag, startPoint x: 832, startPoint y: 102, endPoint x: 793, endPoint y: 101, distance: 38.3
click at [793, 101] on div "Interview ID: PA13183 Interviewee: [PERSON_NAME]" at bounding box center [848, 102] width 241 height 15
copy div "PA13183"
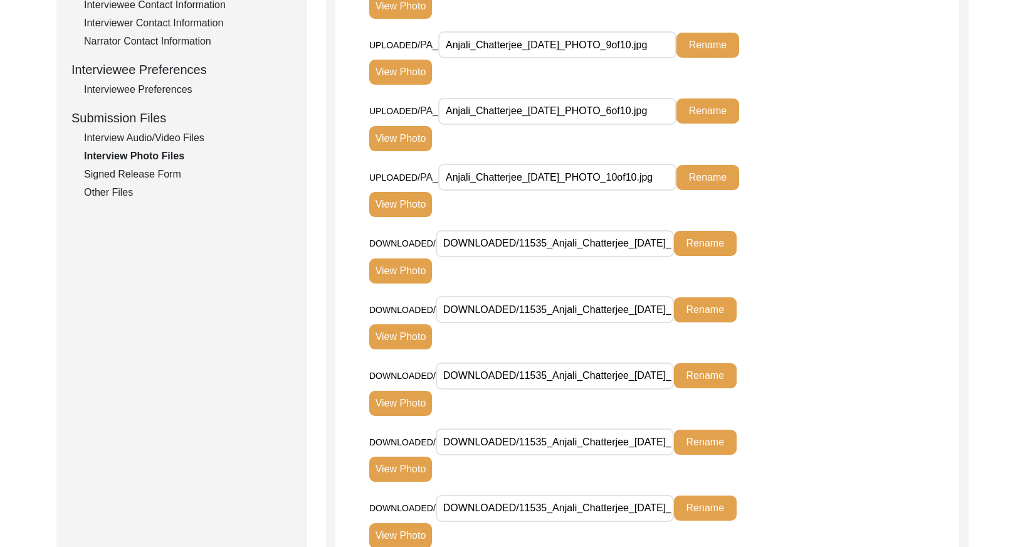
scroll to position [521, 0]
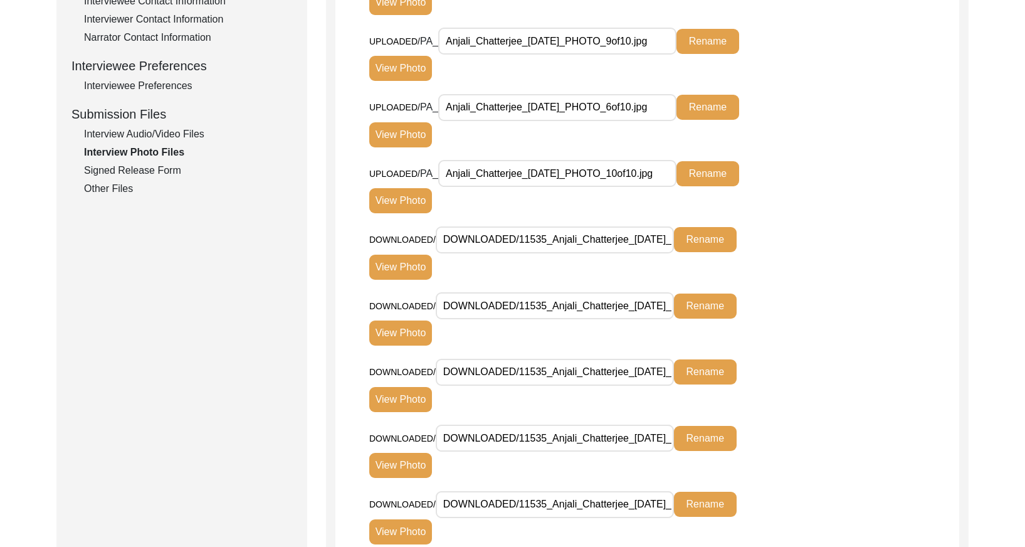
drag, startPoint x: 544, startPoint y: 238, endPoint x: 521, endPoint y: 238, distance: 22.6
click at [521, 238] on input "DOWNLOADED/11535_Anjali_Chatterjee_[DATE]_PHOTO_1of10.jpg" at bounding box center [555, 239] width 238 height 27
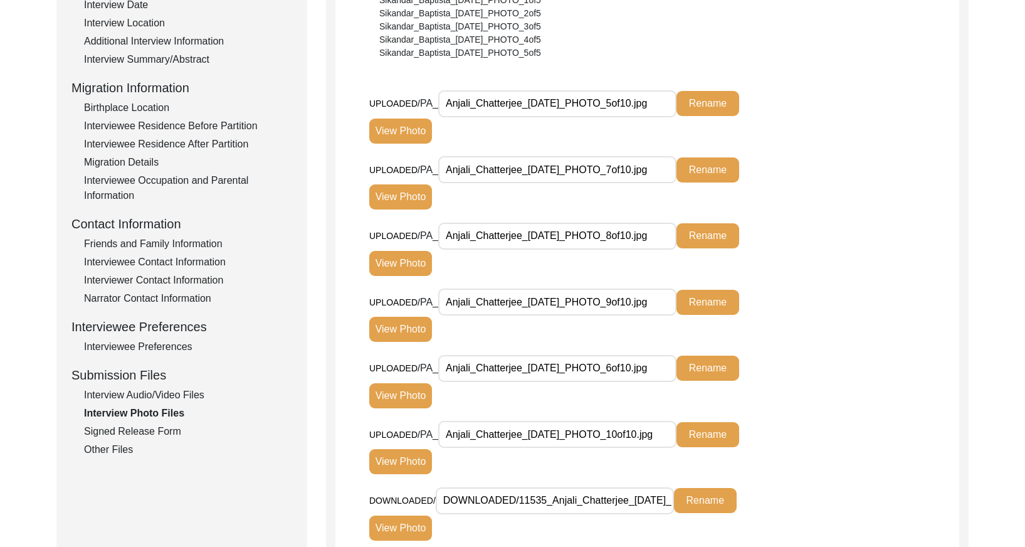
scroll to position [243, 0]
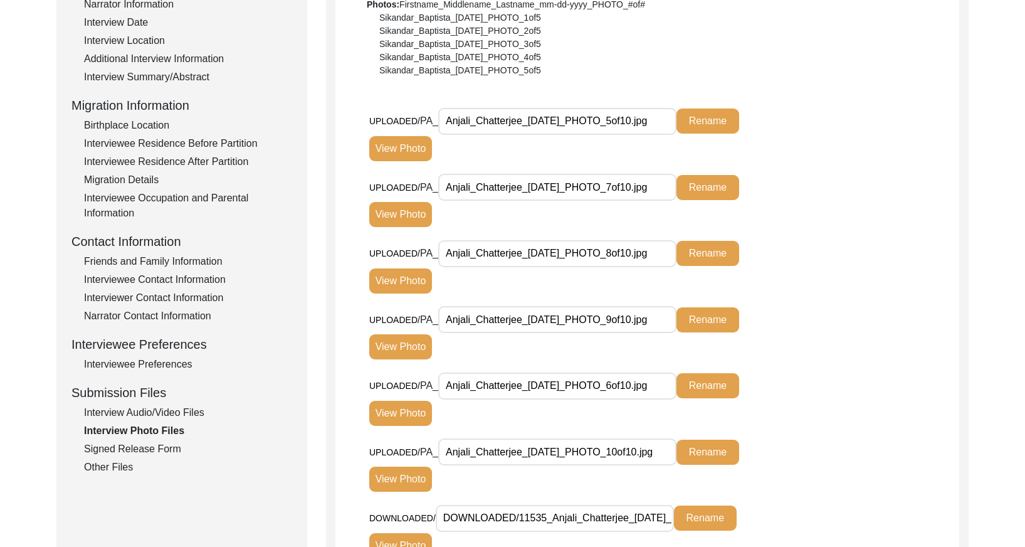
click at [401, 152] on button "View Photo" at bounding box center [400, 148] width 63 height 25
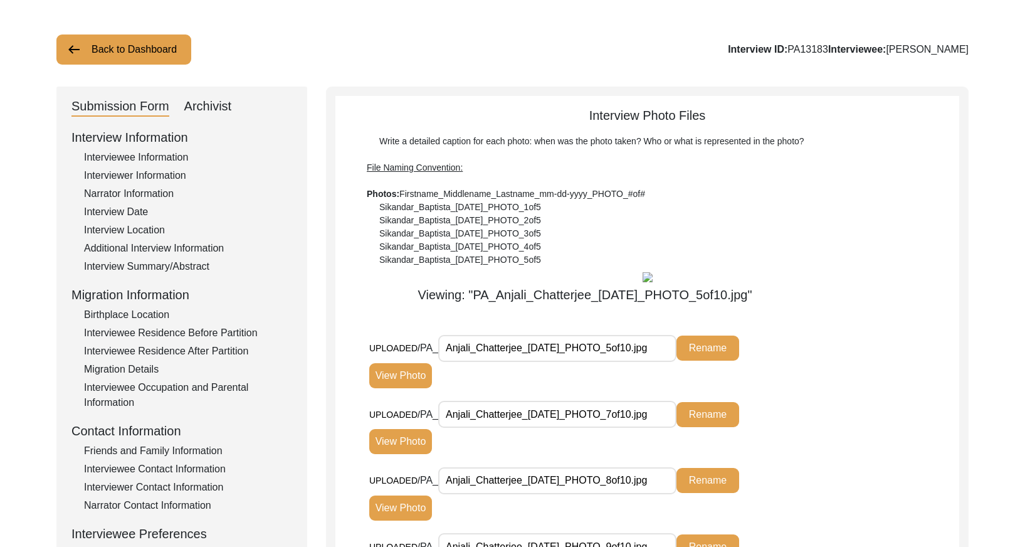
scroll to position [0, 0]
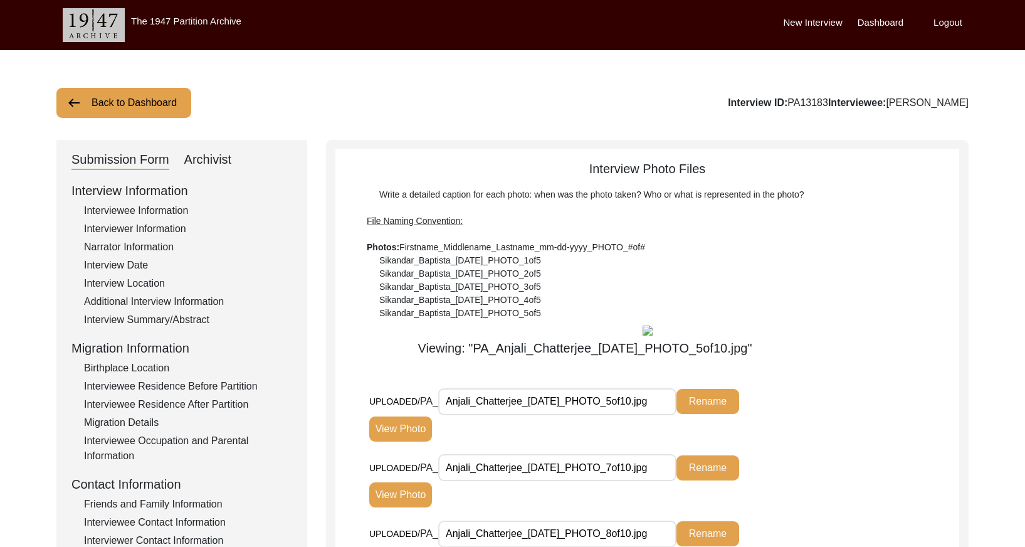
click at [129, 225] on div "Interviewer Information" at bounding box center [188, 228] width 208 height 15
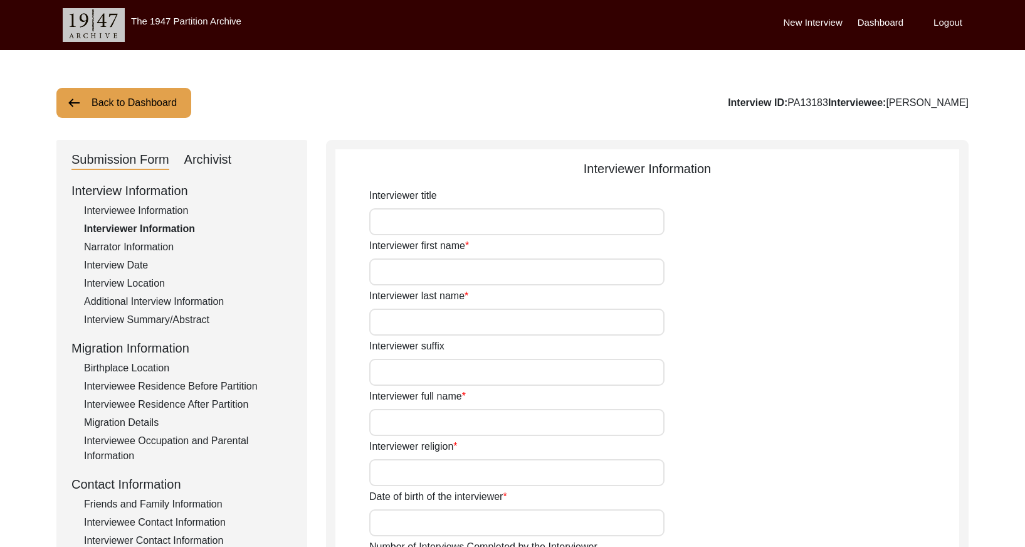
type input "Ms."
type input "Ritomitra"
type input "[PERSON_NAME]"
type input "[DEMOGRAPHIC_DATA]"
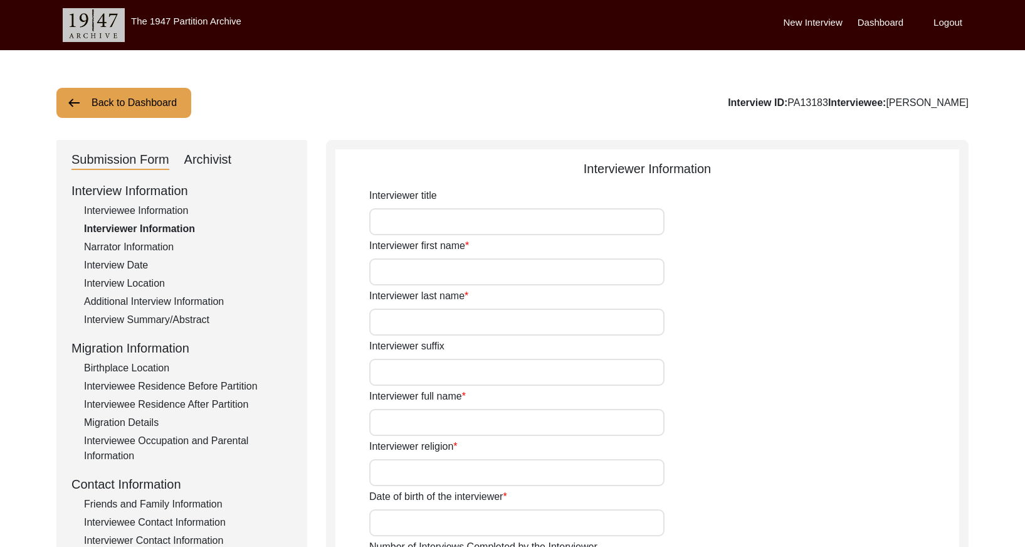
type input "[DATE]"
type input "[GEOGRAPHIC_DATA], [GEOGRAPHIC_DATA], [GEOGRAPHIC_DATA]"
type input "Student"
type input "Mr."
type input "[PERSON_NAME]"
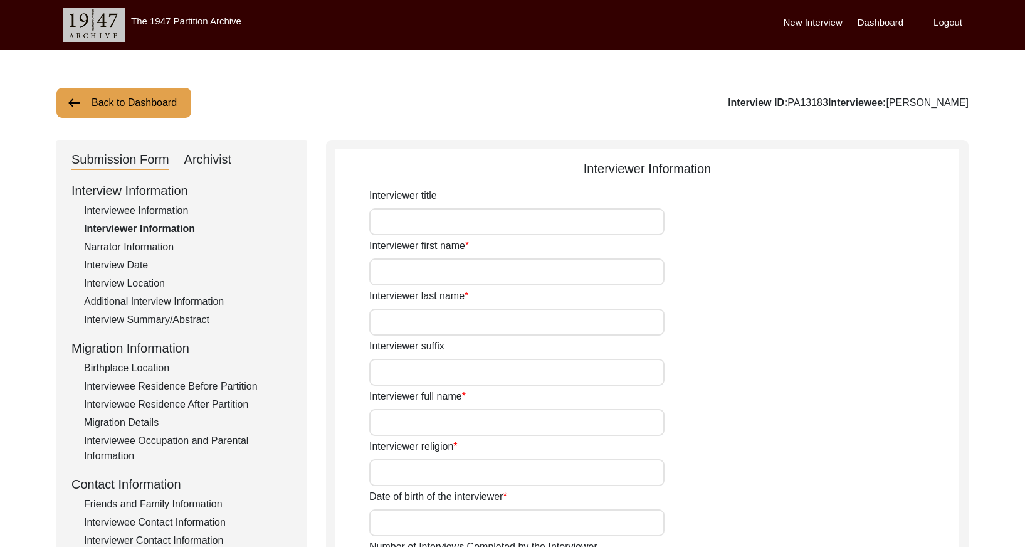
type input "Ghosh"
type input "[PERSON_NAME]"
type textarea "I am a student currently pursuing post-graduation in history form [GEOGRAPHIC_D…"
type input "Bengali"
type textarea "The interviewee is my maternal grandmother."
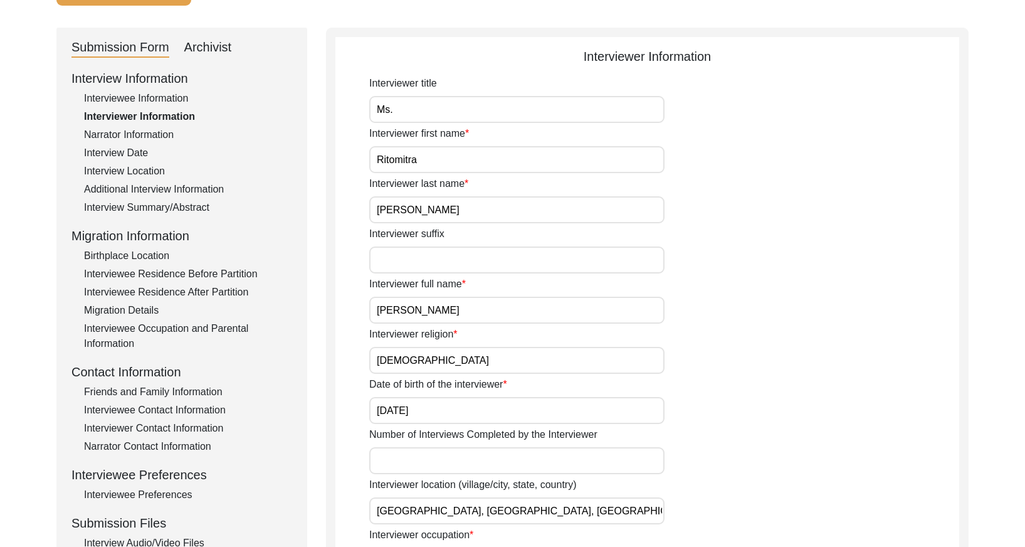
scroll to position [113, 0]
click at [498, 304] on input "[PERSON_NAME]" at bounding box center [516, 309] width 295 height 27
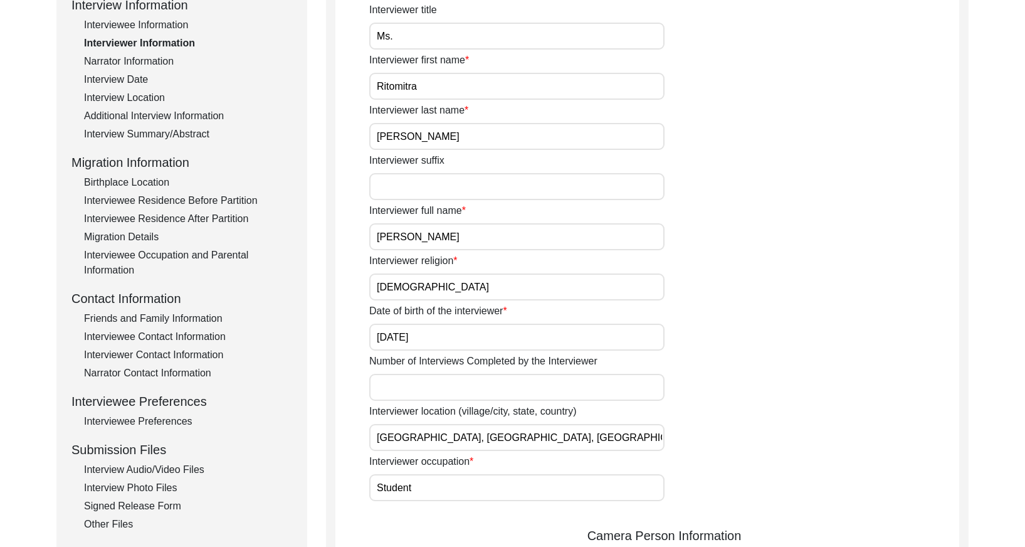
scroll to position [201, 0]
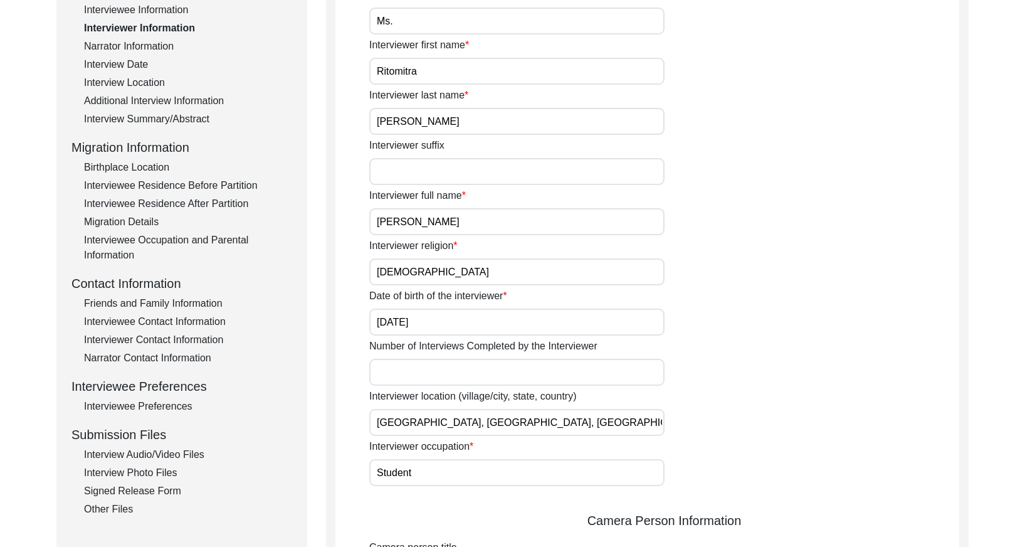
drag, startPoint x: 170, startPoint y: 470, endPoint x: 230, endPoint y: 455, distance: 61.3
click at [171, 470] on div "Interview Photo Files" at bounding box center [188, 472] width 208 height 15
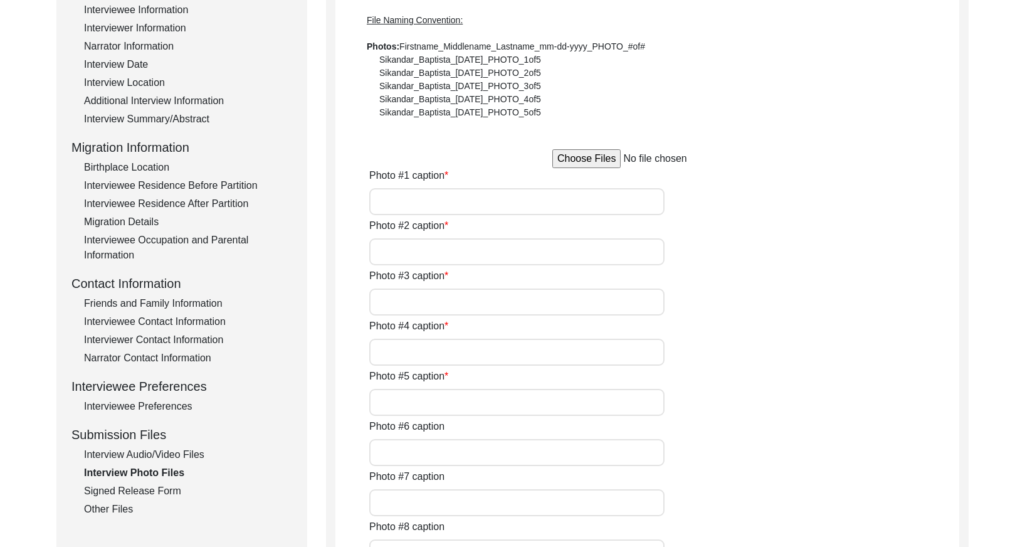
type input "[PERSON_NAME] sitting on her couch in her home on [DATE]"
type input "[PERSON_NAME] by her window on [DATE]"
type input "[PERSON_NAME] looking out of her window on [DATE]"
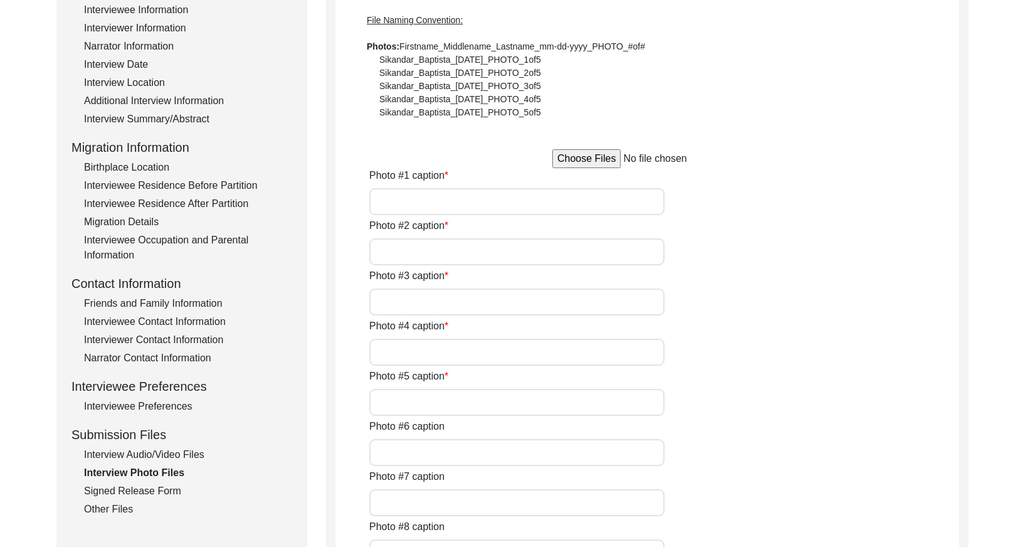
type input "[PERSON_NAME] with her daughter [PERSON_NAME] on [DATE]"
type input "[PERSON_NAME] with her husband [PERSON_NAME] on [DATE]"
type input "[PERSON_NAME] with attendants [PERSON_NAME] and [PERSON_NAME] on [DATE]"
type input "[PERSON_NAME] on her wedding day"
type input "[PERSON_NAME] with husband [PERSON_NAME] after their marriage"
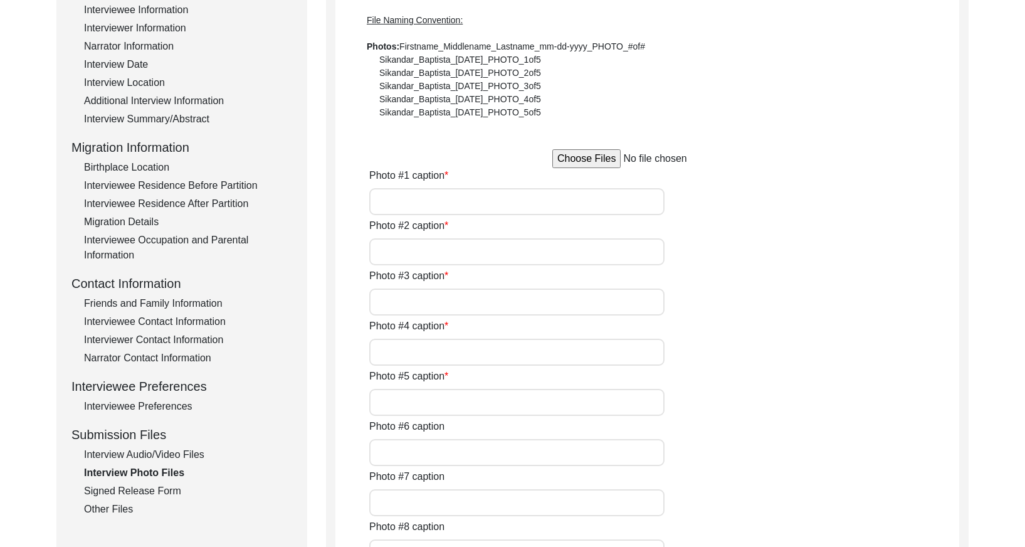
type input "2"
type input "Hard copy printed photos from album"
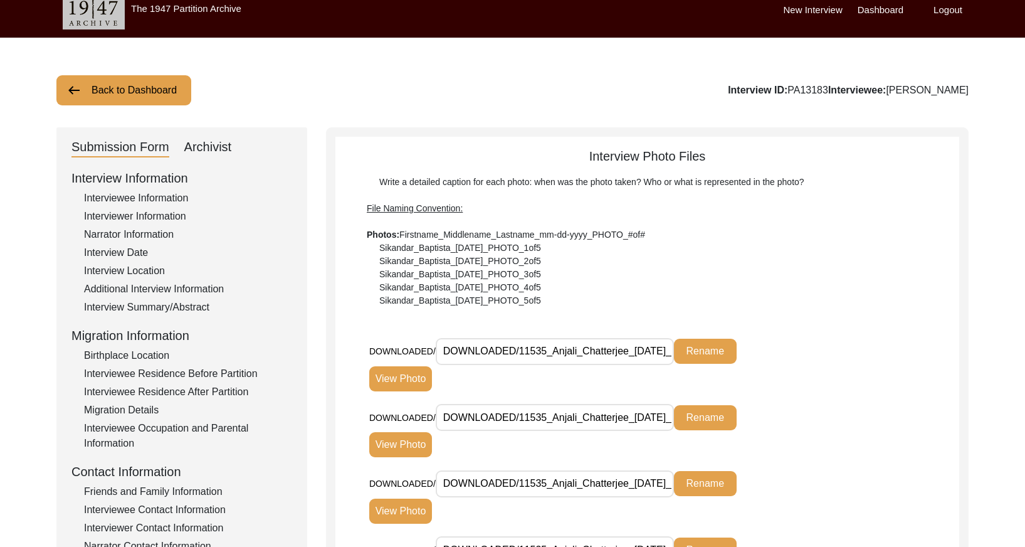
scroll to position [0, 0]
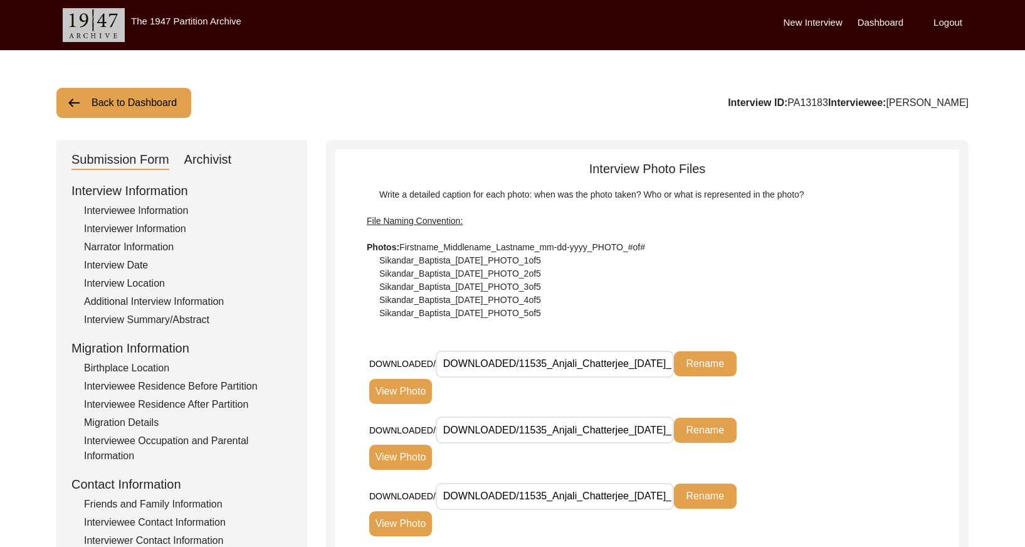
drag, startPoint x: 217, startPoint y: 156, endPoint x: 217, endPoint y: 164, distance: 8.2
click at [216, 155] on div "Archivist" at bounding box center [208, 160] width 48 height 20
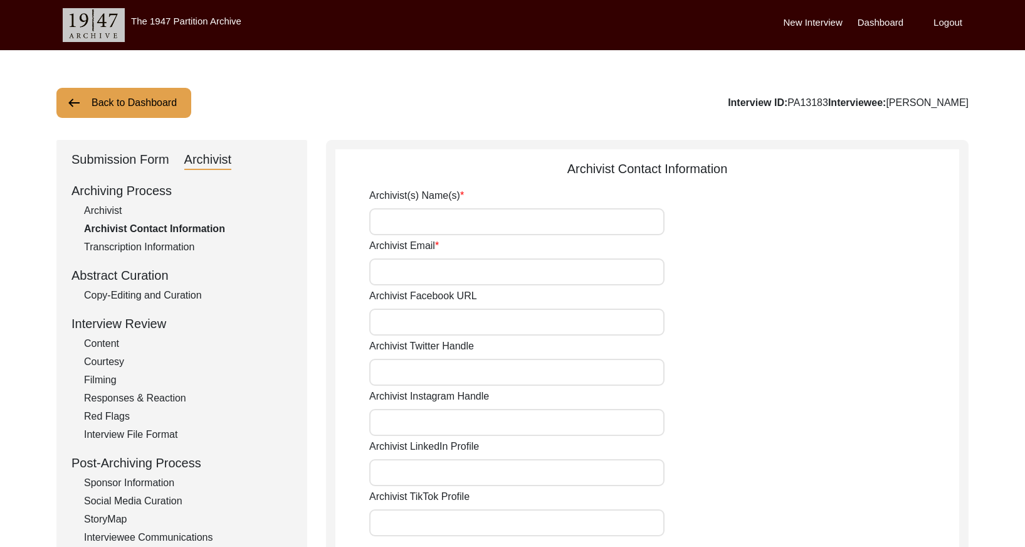
type input "[PERSON_NAME]"
type input "[EMAIL_ADDRESS][DOMAIN_NAME]"
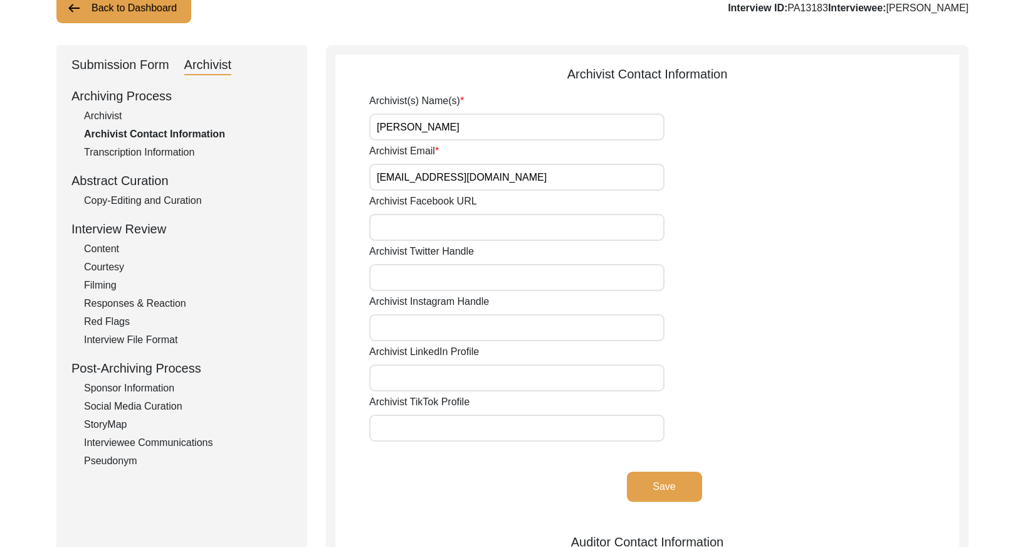
scroll to position [96, 0]
drag, startPoint x: 100, startPoint y: 115, endPoint x: 186, endPoint y: 113, distance: 86.0
click at [103, 115] on div "Archivist" at bounding box center [188, 114] width 208 height 15
select select "Archiving Completed"
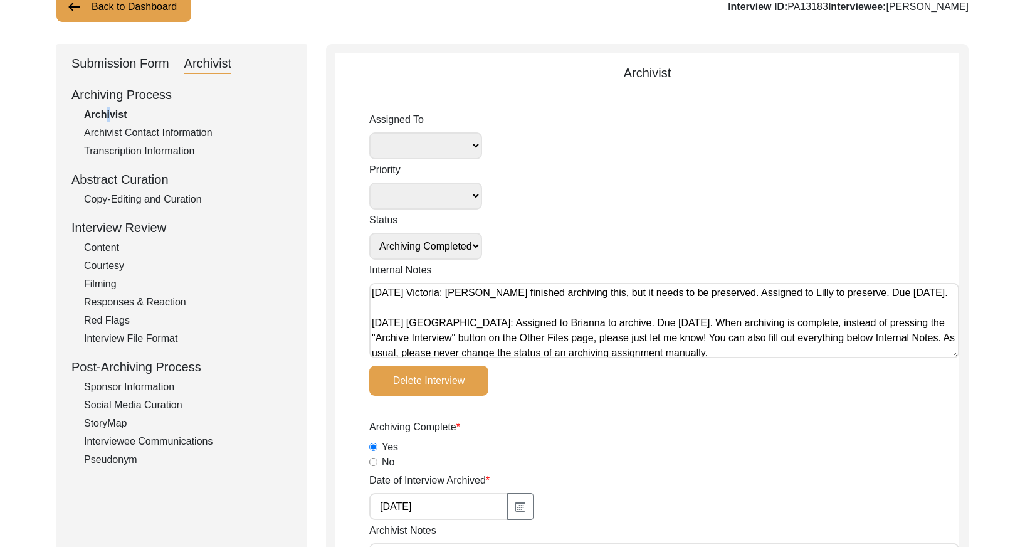
select select
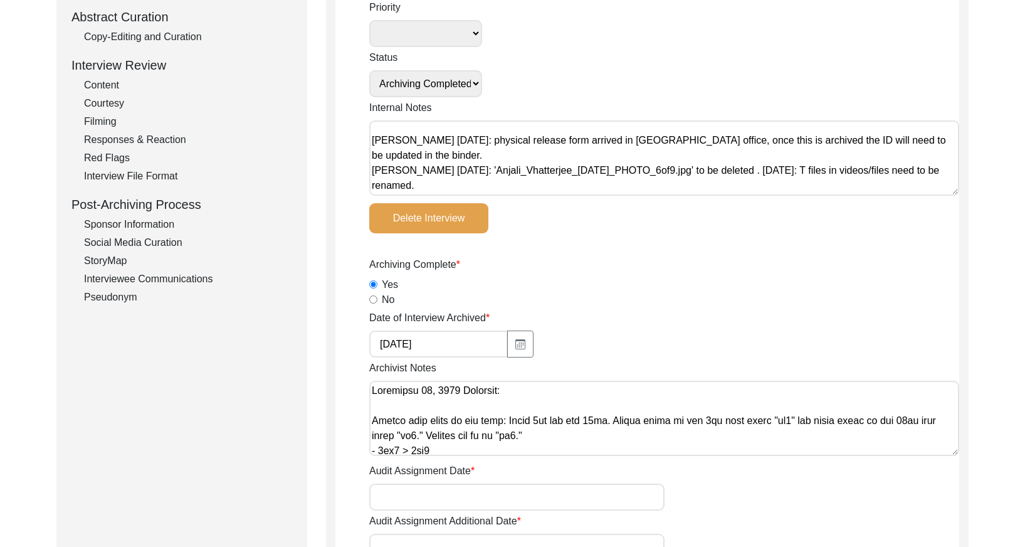
scroll to position [0, 0]
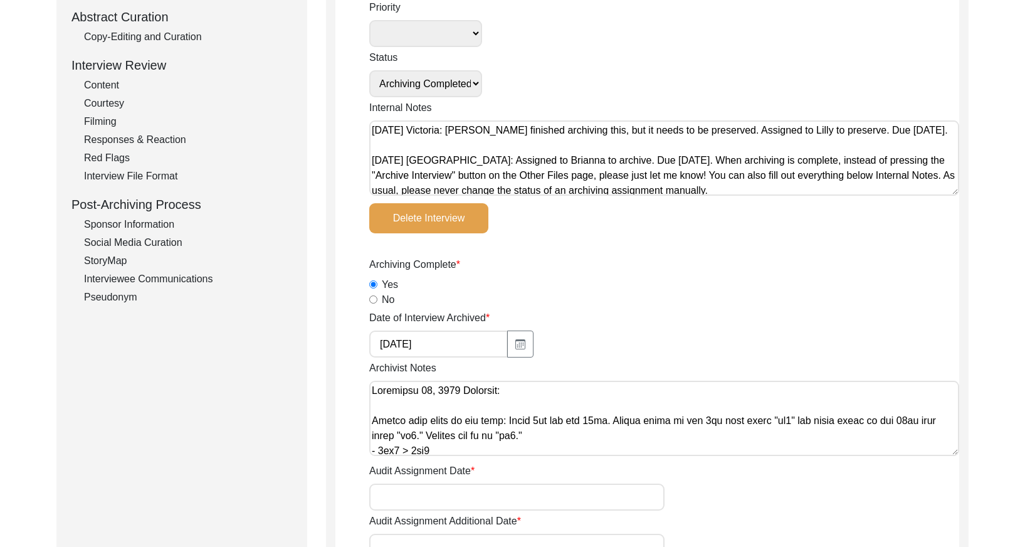
click at [373, 129] on textarea "[DATE] Victoria: [PERSON_NAME] finished archiving this, but it needs to be pres…" at bounding box center [664, 157] width 590 height 75
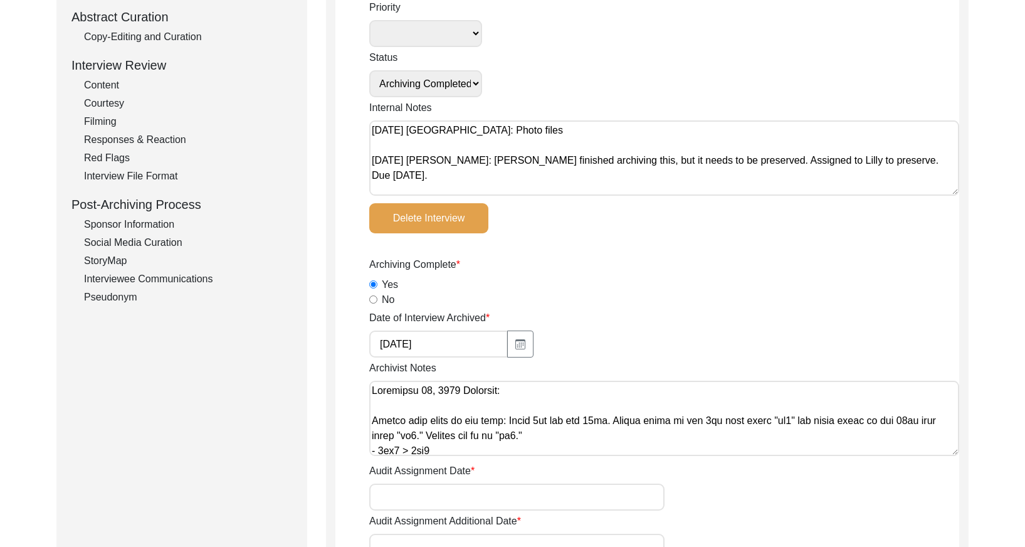
paste textarea "[PERSON_NAME]"
paste textarea "1, 2, 3, 4, 5, 6, 9, and 10"
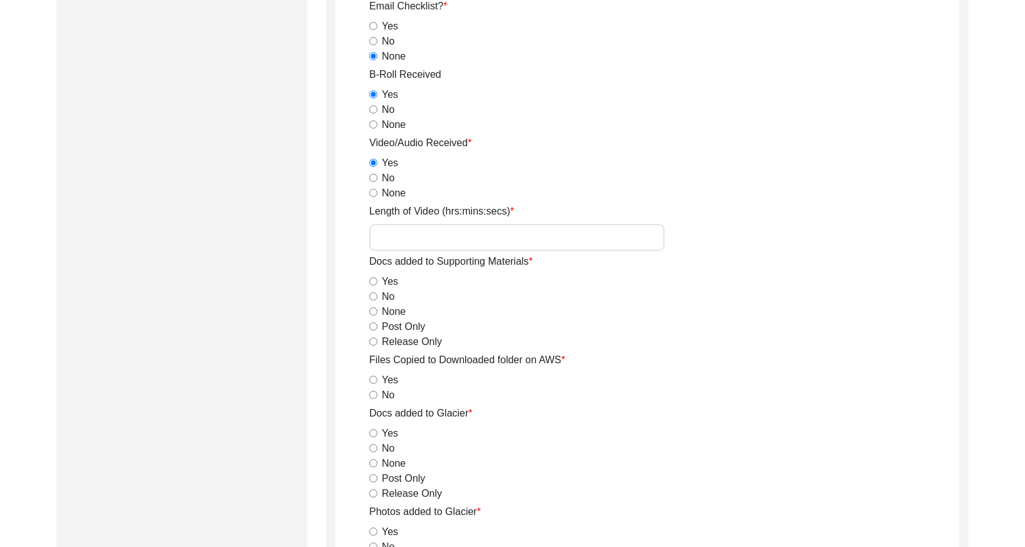
scroll to position [2186, 0]
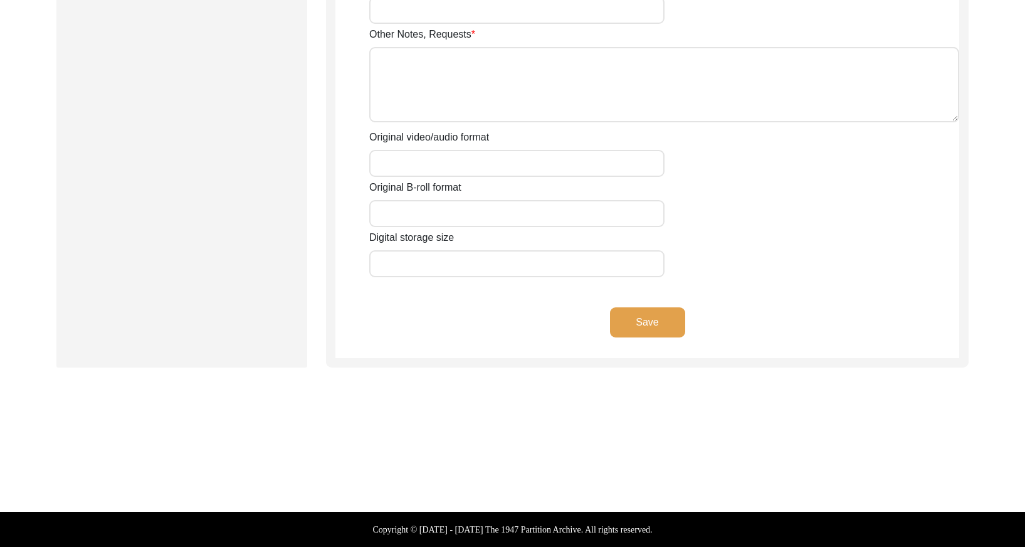
type textarea "[DATE] Victoria: Photo files 1, 2, 3, 4, 5, 6, 9, and 10 are corrupted and will…"
click at [660, 319] on button "Save" at bounding box center [647, 322] width 75 height 30
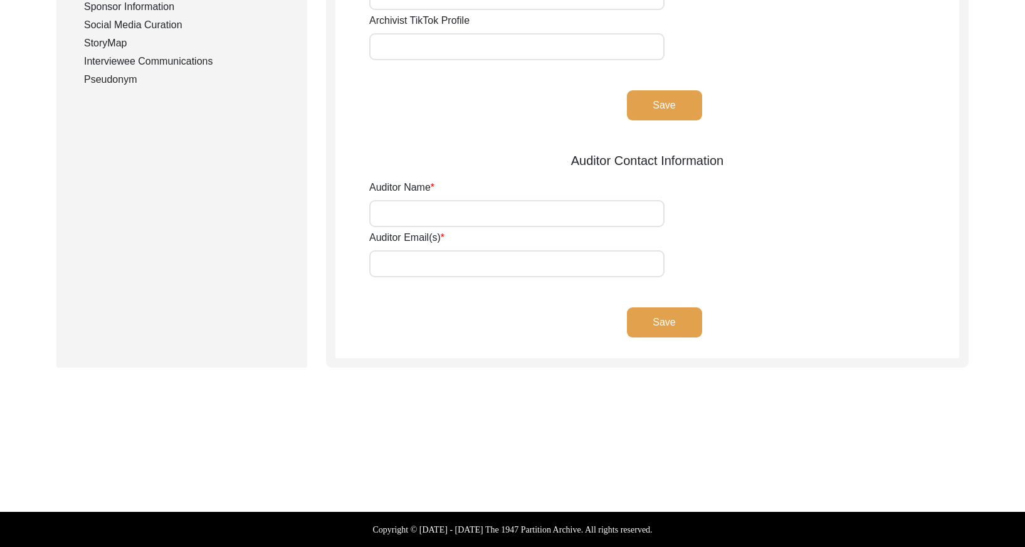
type input "[PERSON_NAME]"
type input "[EMAIL_ADDRESS][DOMAIN_NAME]"
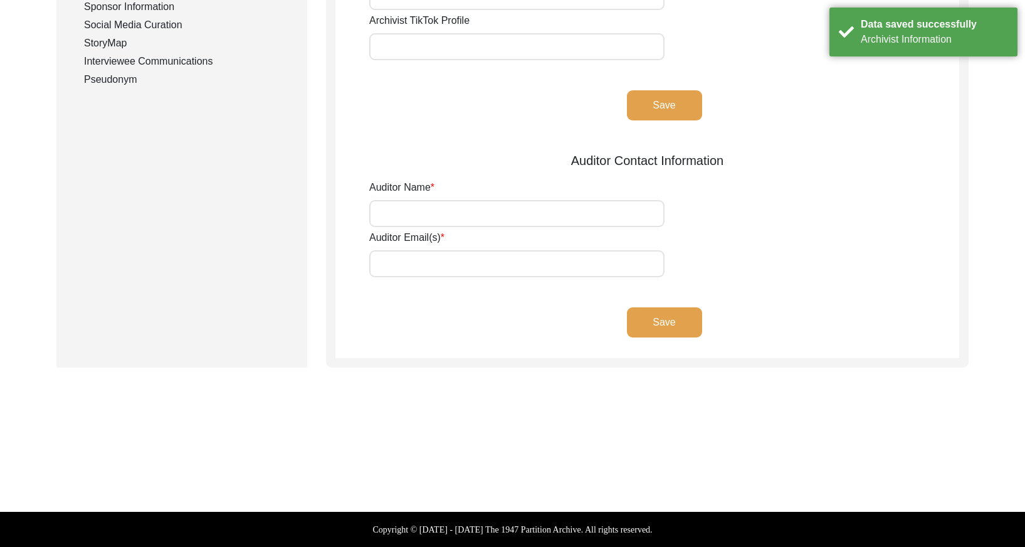
scroll to position [0, 0]
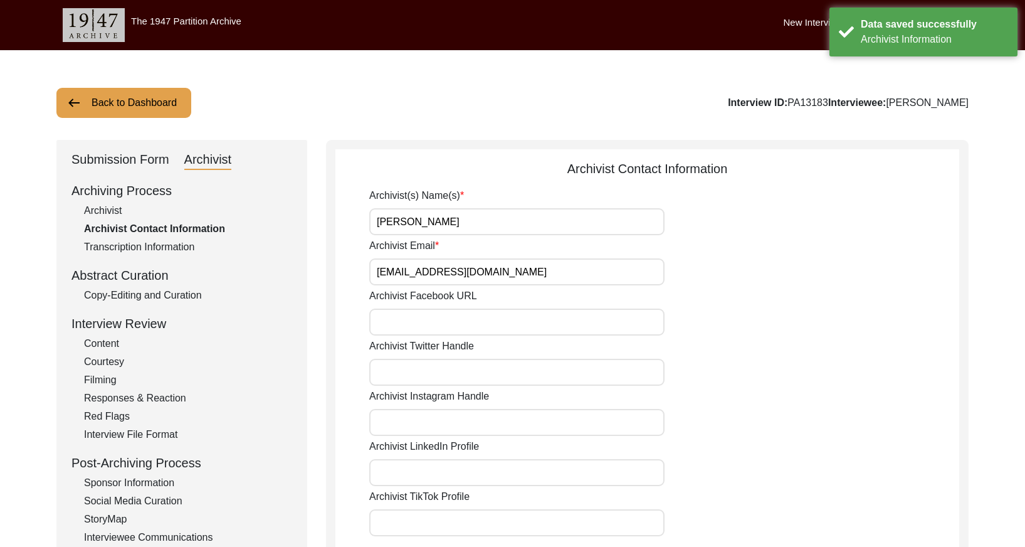
click at [132, 111] on button "Back to Dashboard" at bounding box center [123, 103] width 135 height 30
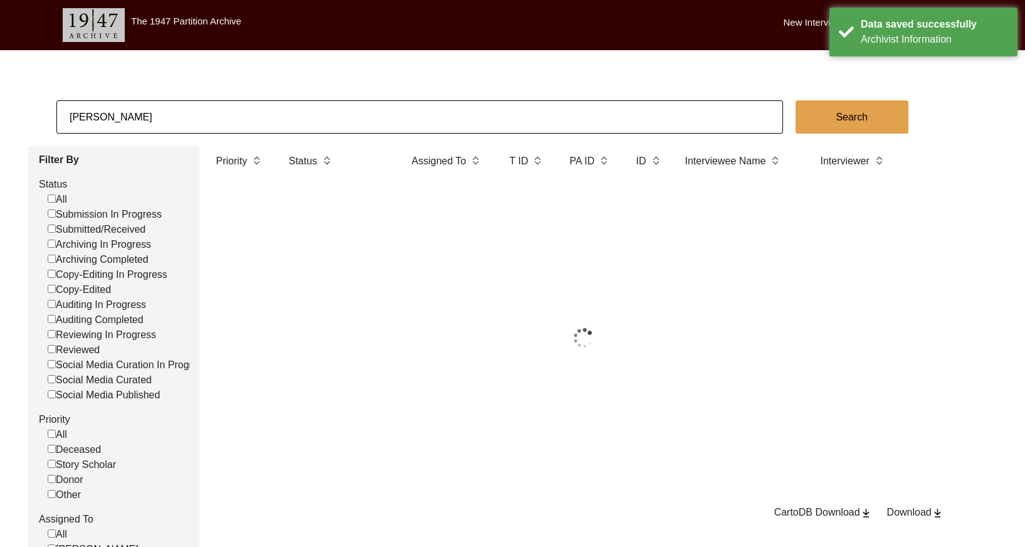
click at [153, 117] on input "[PERSON_NAME]" at bounding box center [419, 116] width 727 height 33
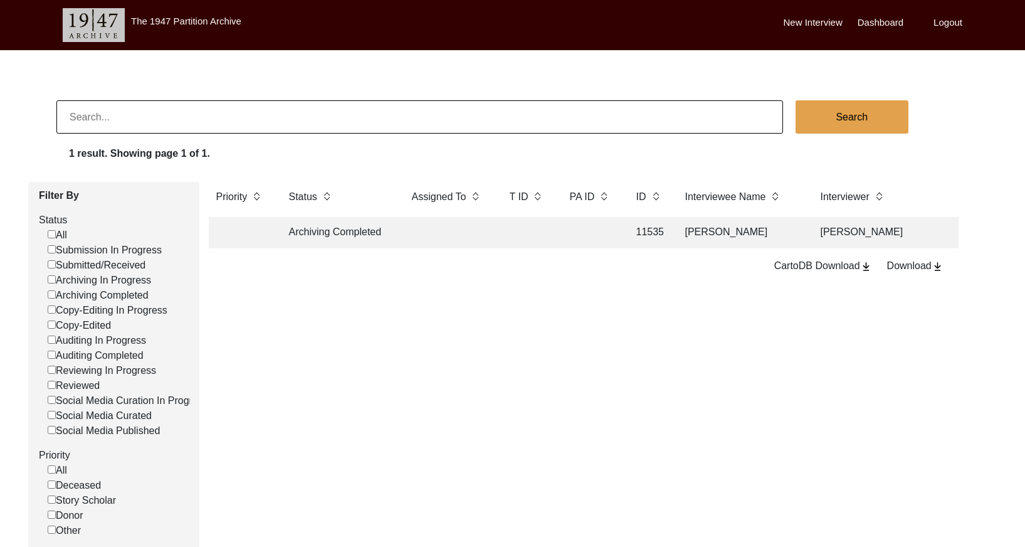
checkbox input "false"
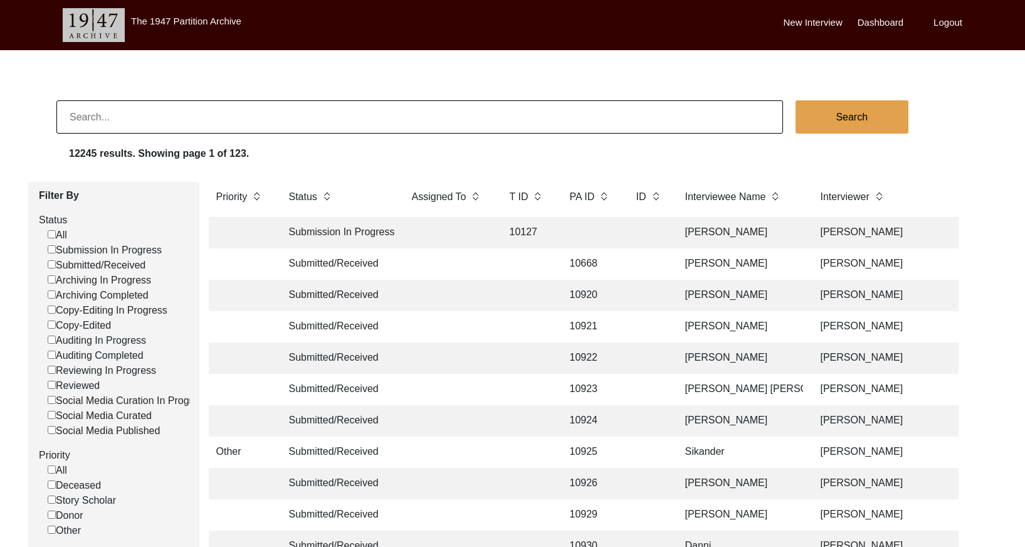
click at [348, 120] on input at bounding box center [419, 116] width 727 height 33
type input "11535"
checkbox input "false"
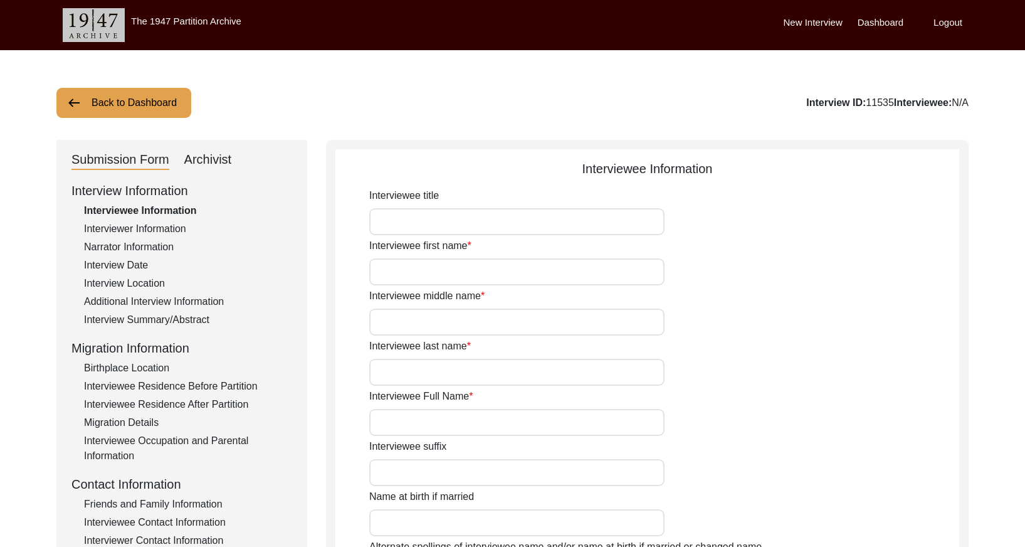
type input "Mrs."
type input "Anjali"
type input "[PERSON_NAME]"
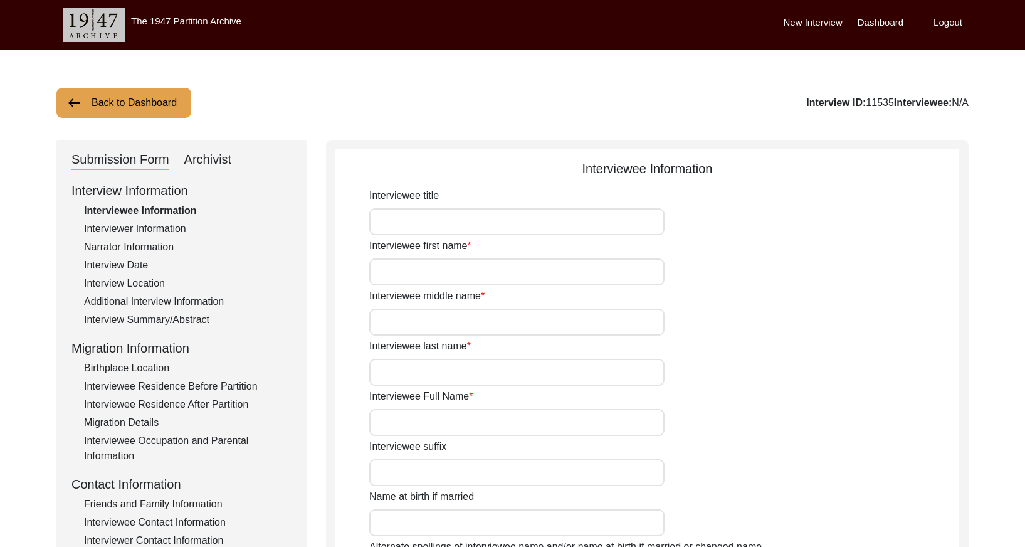
type input "[DATE]"
type input "84"
type input "[DEMOGRAPHIC_DATA]"
type input "No"
type input "Bengali"
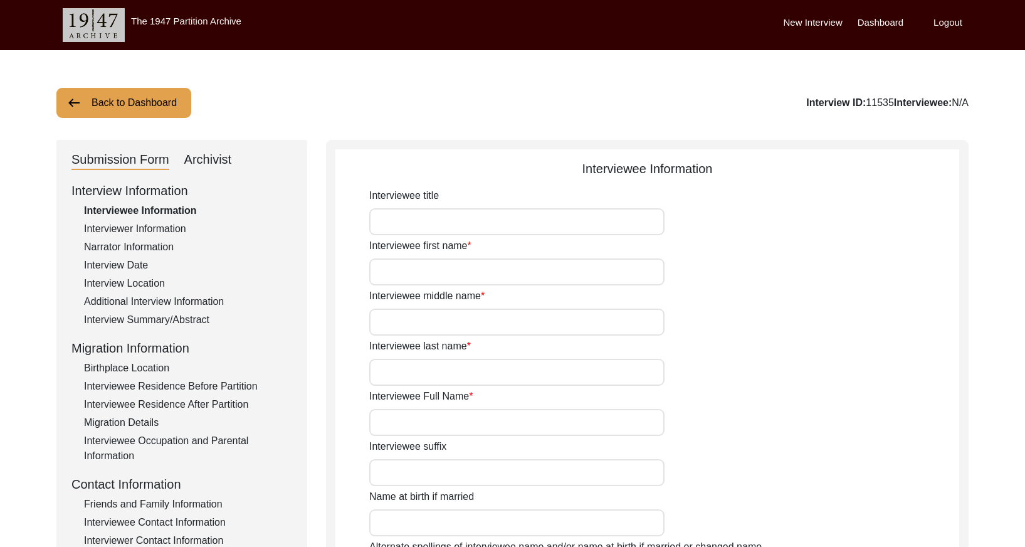
type input "[DEMOGRAPHIC_DATA]"
type input "Bengali"
drag, startPoint x: 203, startPoint y: 157, endPoint x: 293, endPoint y: 175, distance: 91.5
click at [203, 157] on div "Archivist" at bounding box center [208, 160] width 48 height 20
select select "Archiving Completed"
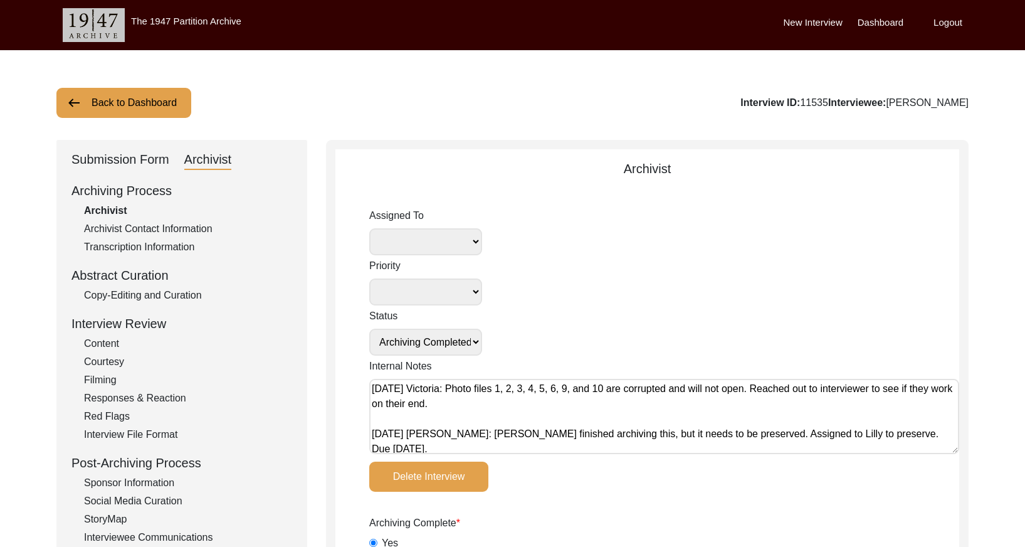
scroll to position [18, 0]
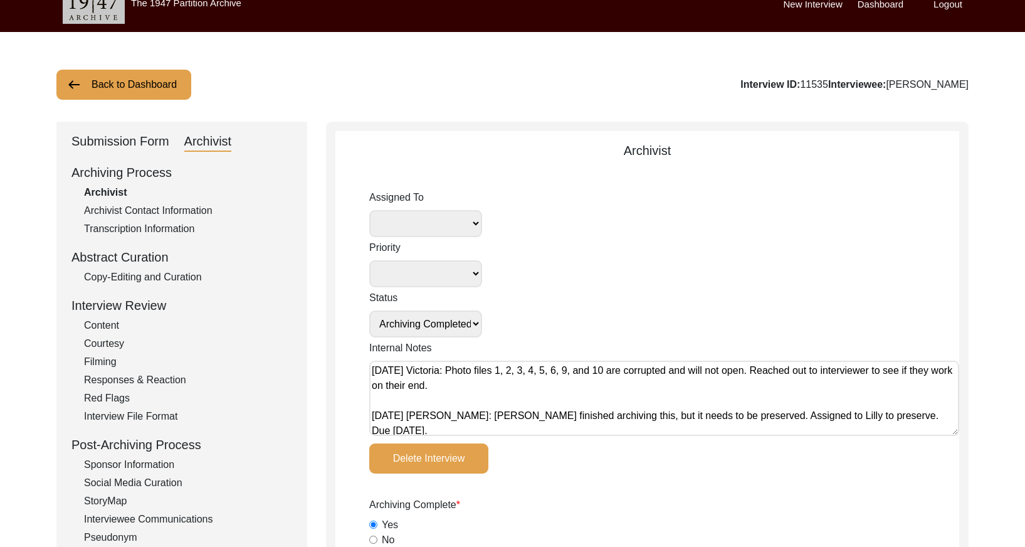
drag, startPoint x: 660, startPoint y: 371, endPoint x: 608, endPoint y: 371, distance: 52.1
click at [608, 372] on textarea "[DATE] Victoria: Photo files 1, 2, 3, 4, 5, 6, 9, and 10 are corrupted and will…" at bounding box center [664, 398] width 590 height 75
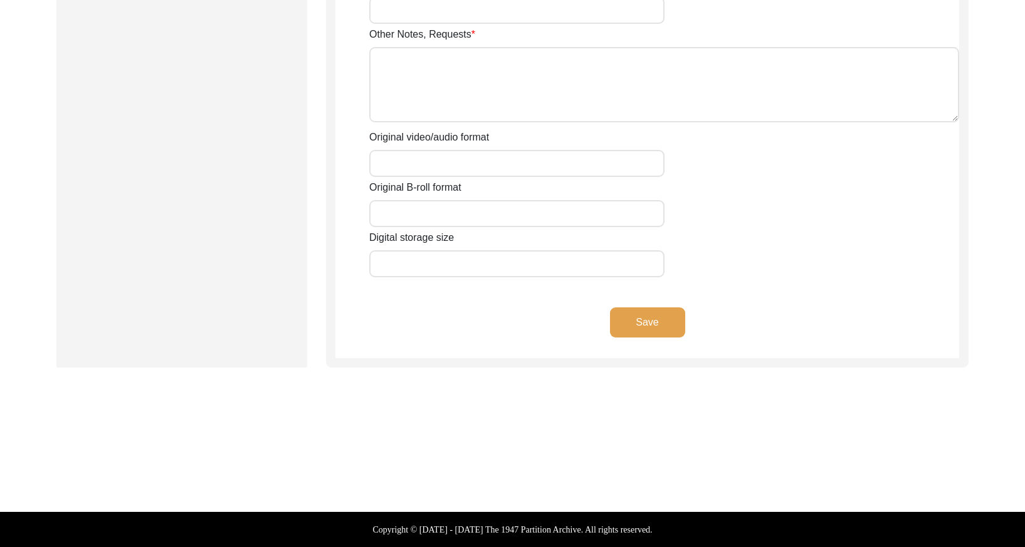
type textarea "[DATE] Victoria: Photo files 1, 2, 3, 4, and 5 are corrupted and will not open.…"
click at [653, 313] on button "Save" at bounding box center [647, 322] width 75 height 30
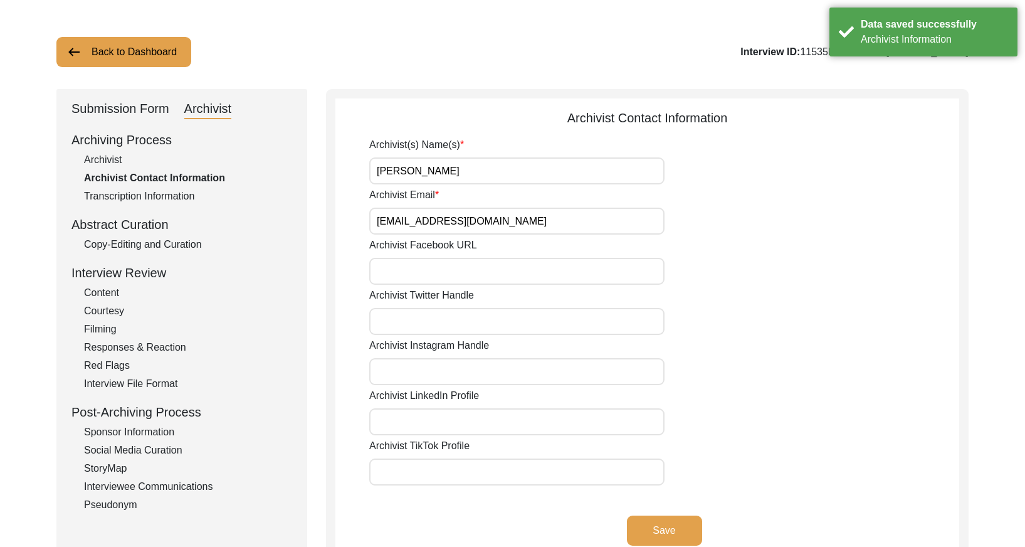
scroll to position [0, 0]
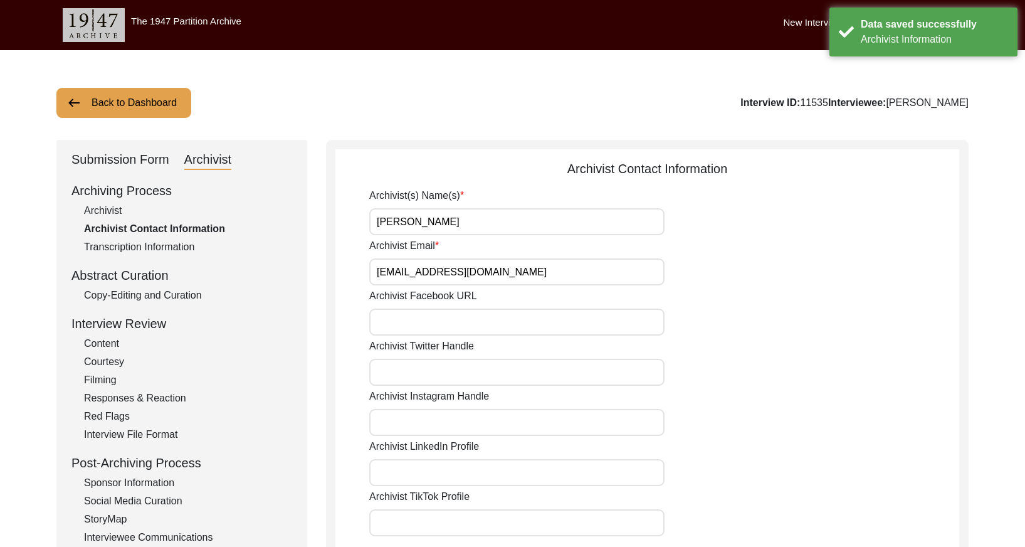
drag, startPoint x: 100, startPoint y: 97, endPoint x: 146, endPoint y: 98, distance: 46.5
click at [102, 99] on button "Back to Dashboard" at bounding box center [123, 103] width 135 height 30
